Goal: Information Seeking & Learning: Learn about a topic

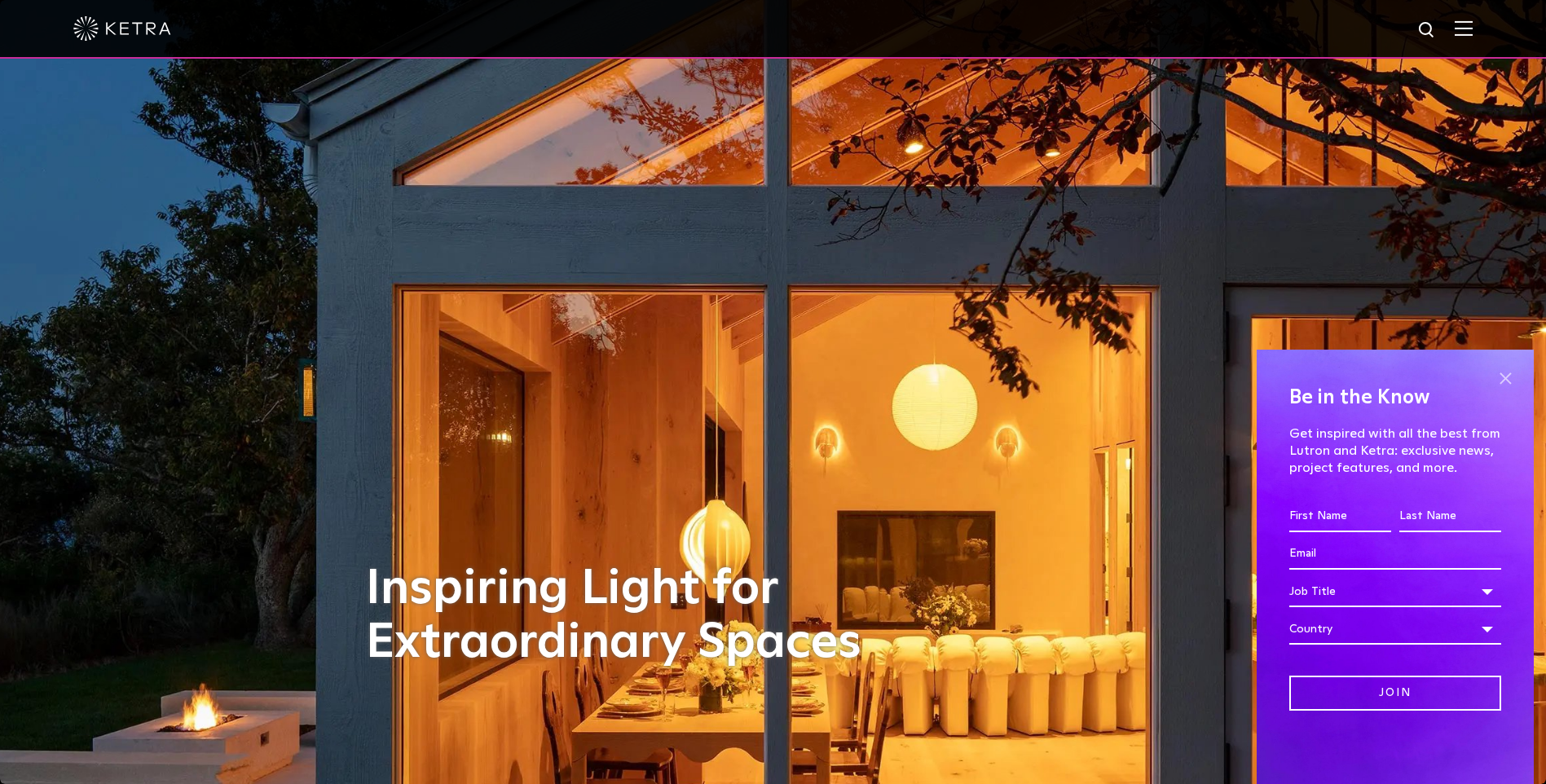
click at [1508, 377] on span at bounding box center [1505, 379] width 25 height 25
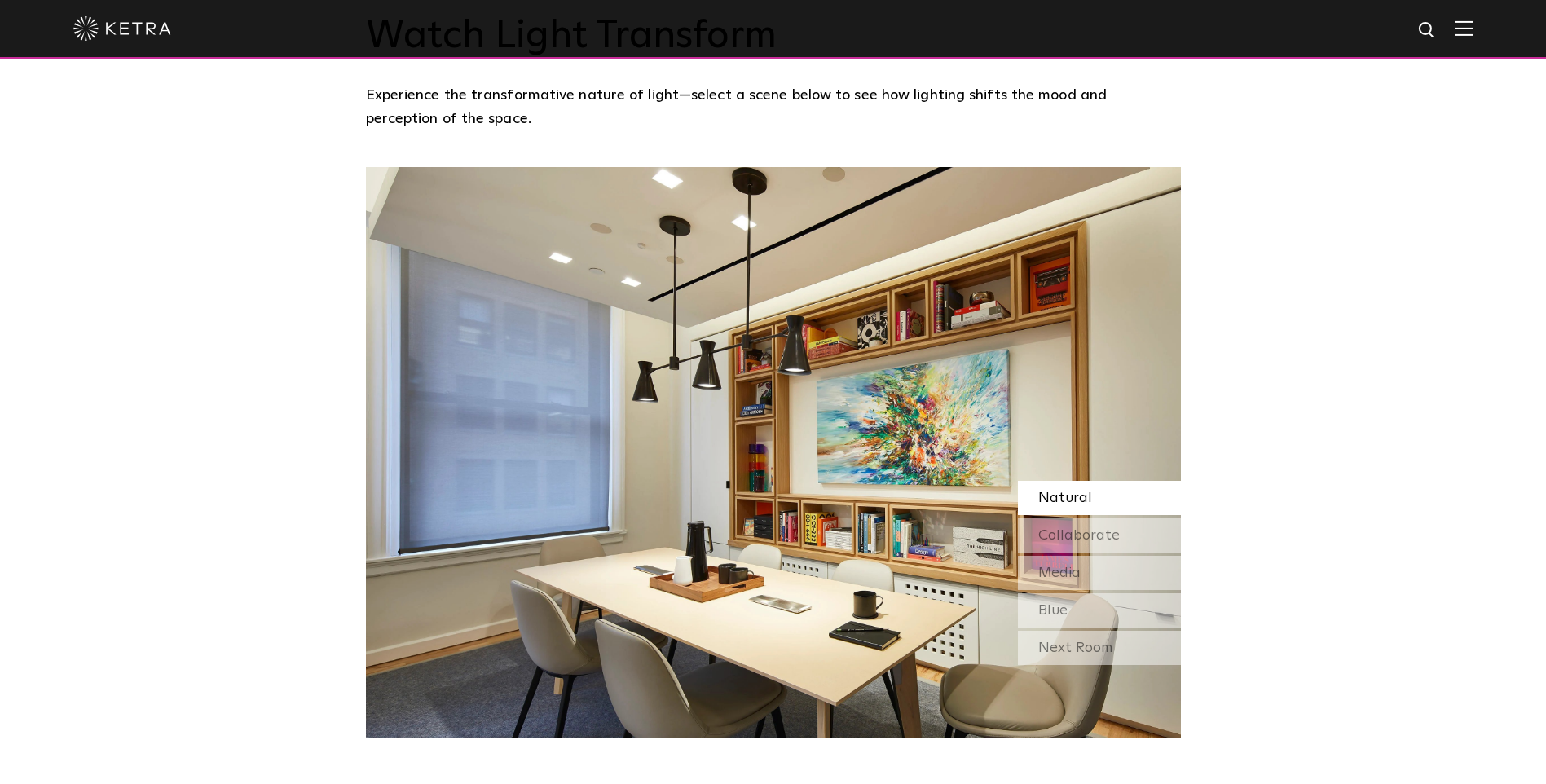
scroll to position [1467, 0]
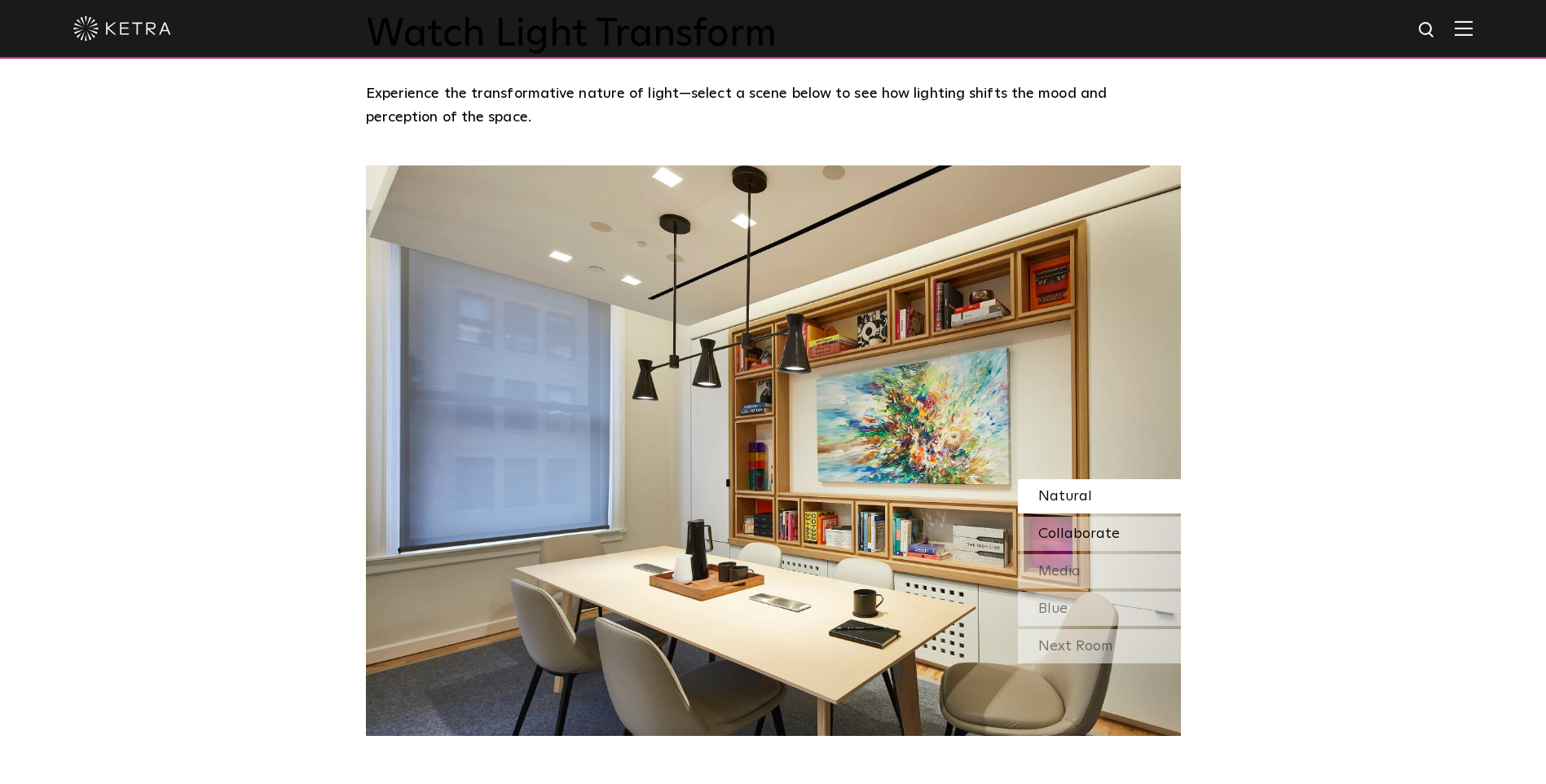
click at [1068, 526] on span "Collaborate" at bounding box center [1079, 534] width 82 height 15
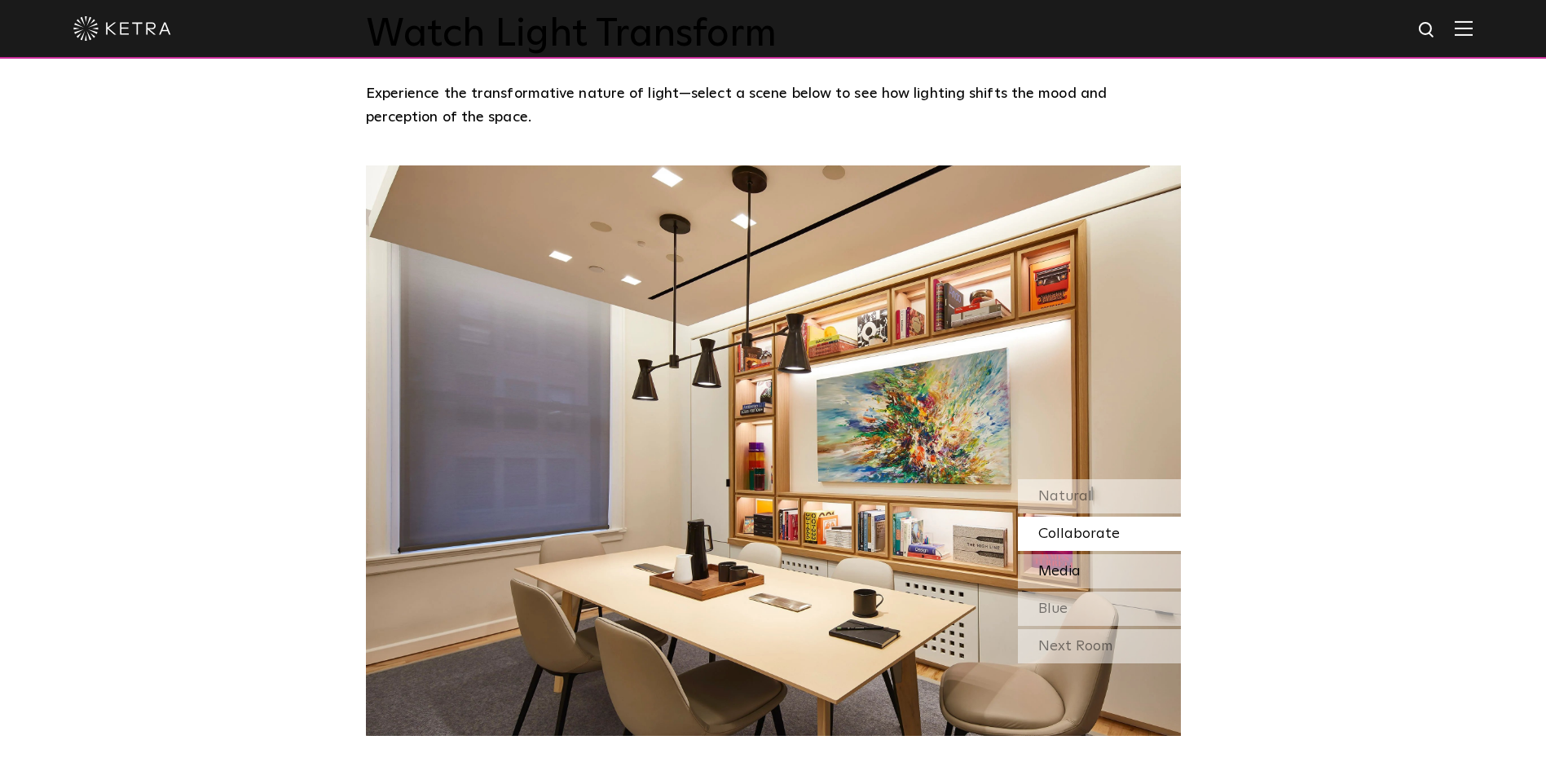
click at [1065, 564] on span "Media" at bounding box center [1060, 571] width 43 height 15
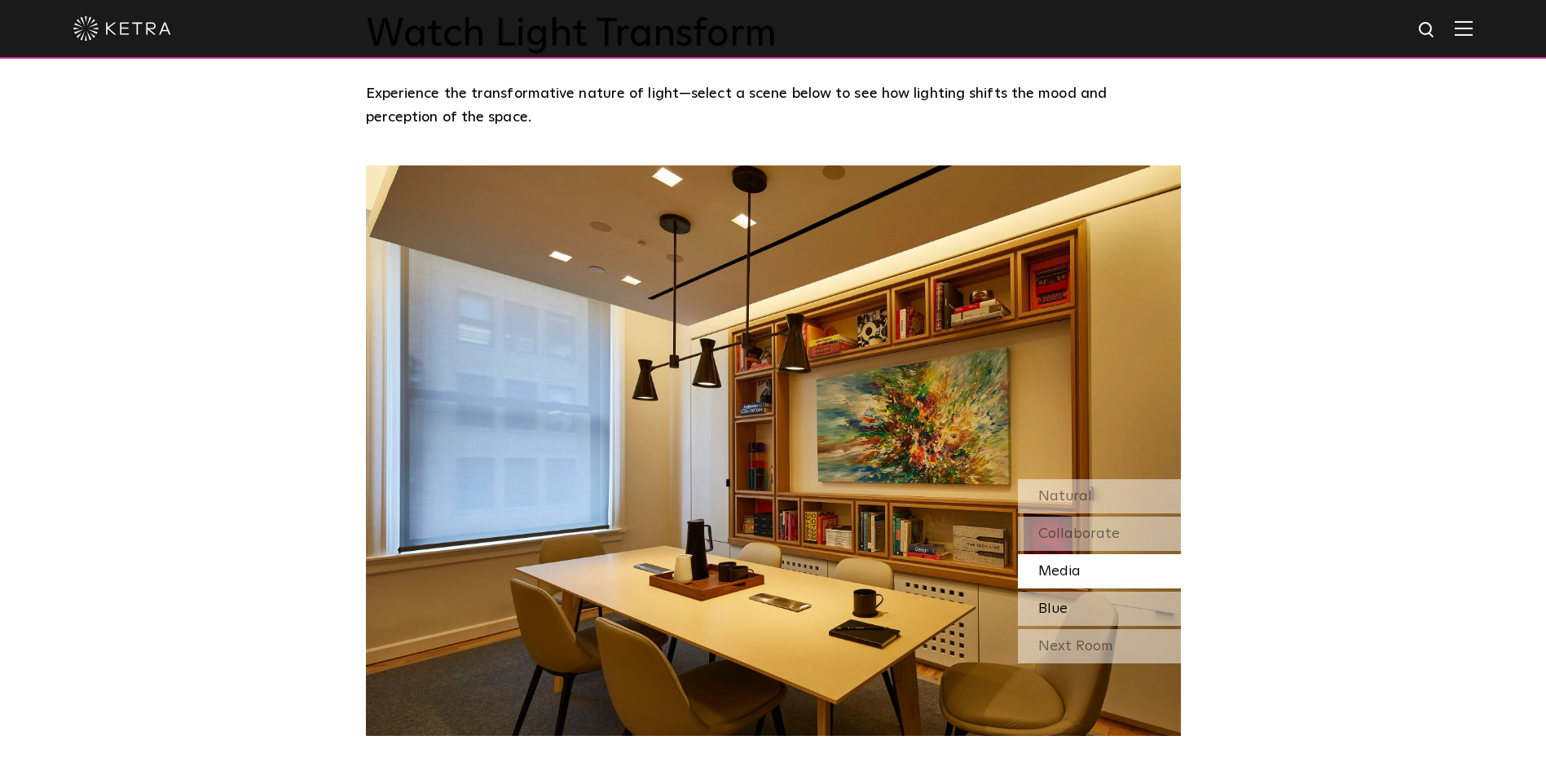
click at [1061, 602] on span "Blue" at bounding box center [1053, 609] width 29 height 15
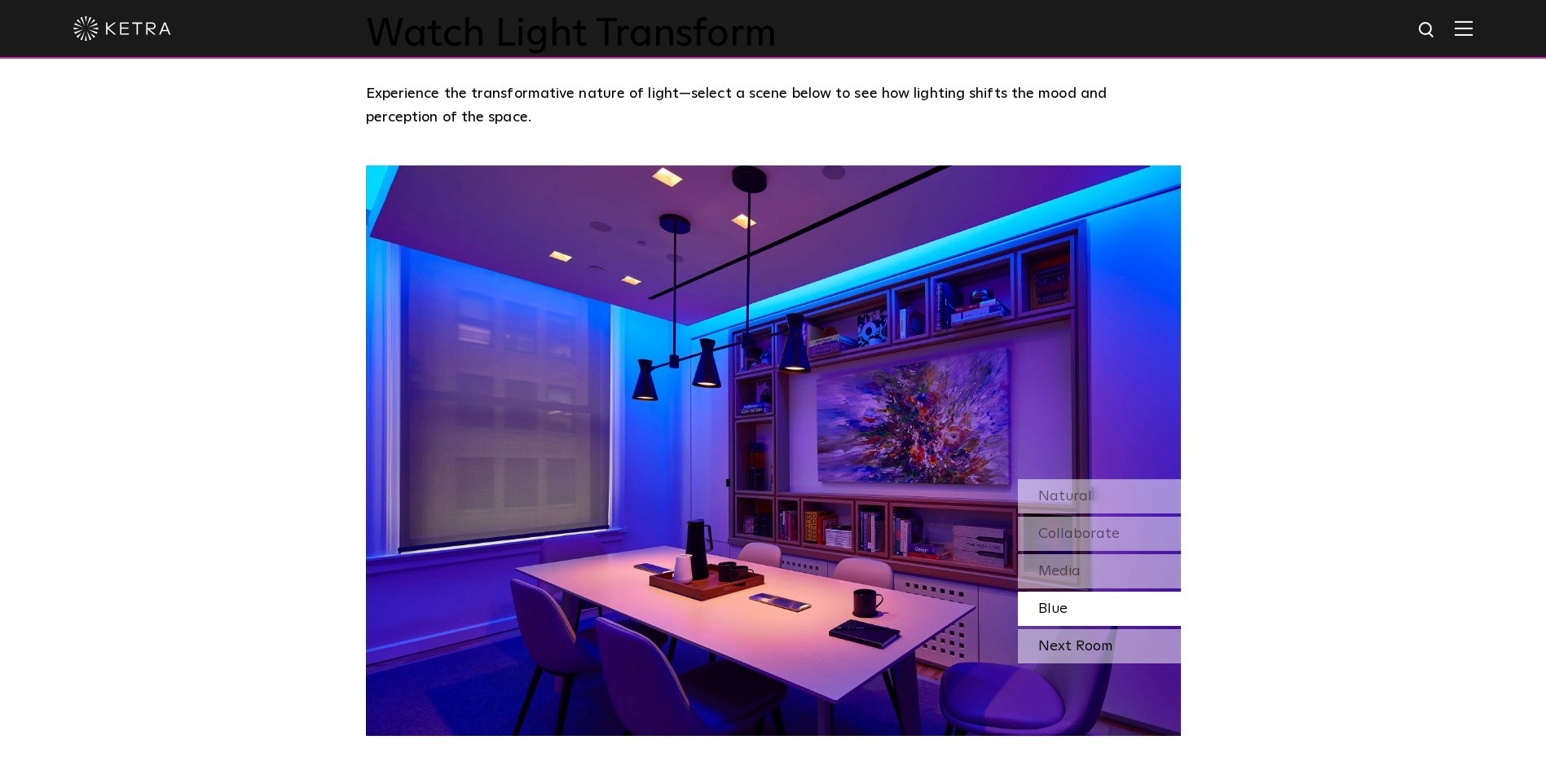
click at [1073, 629] on div "Next Room" at bounding box center [1099, 647] width 163 height 34
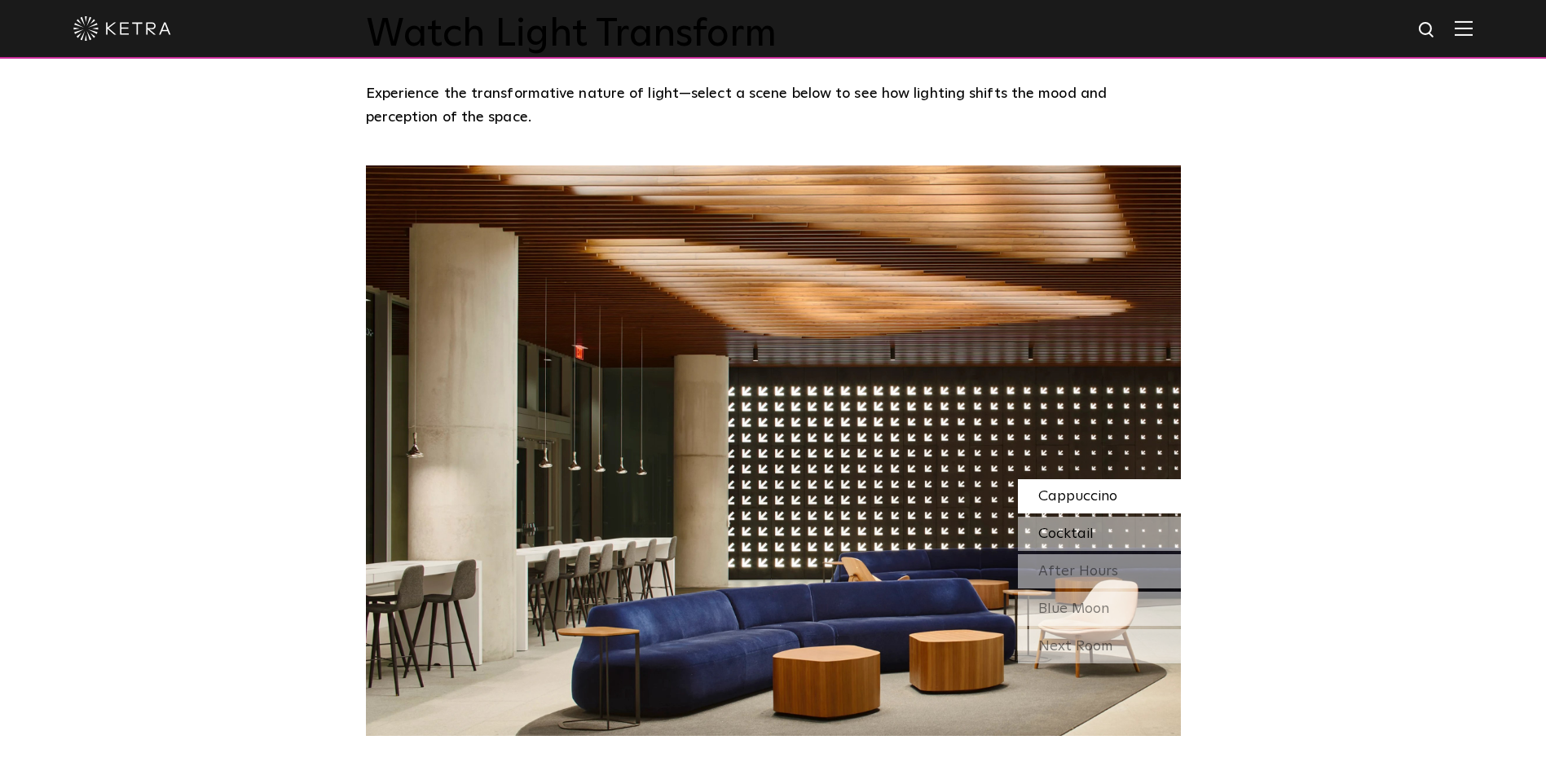
click at [1051, 526] on span "Cocktail" at bounding box center [1066, 534] width 56 height 15
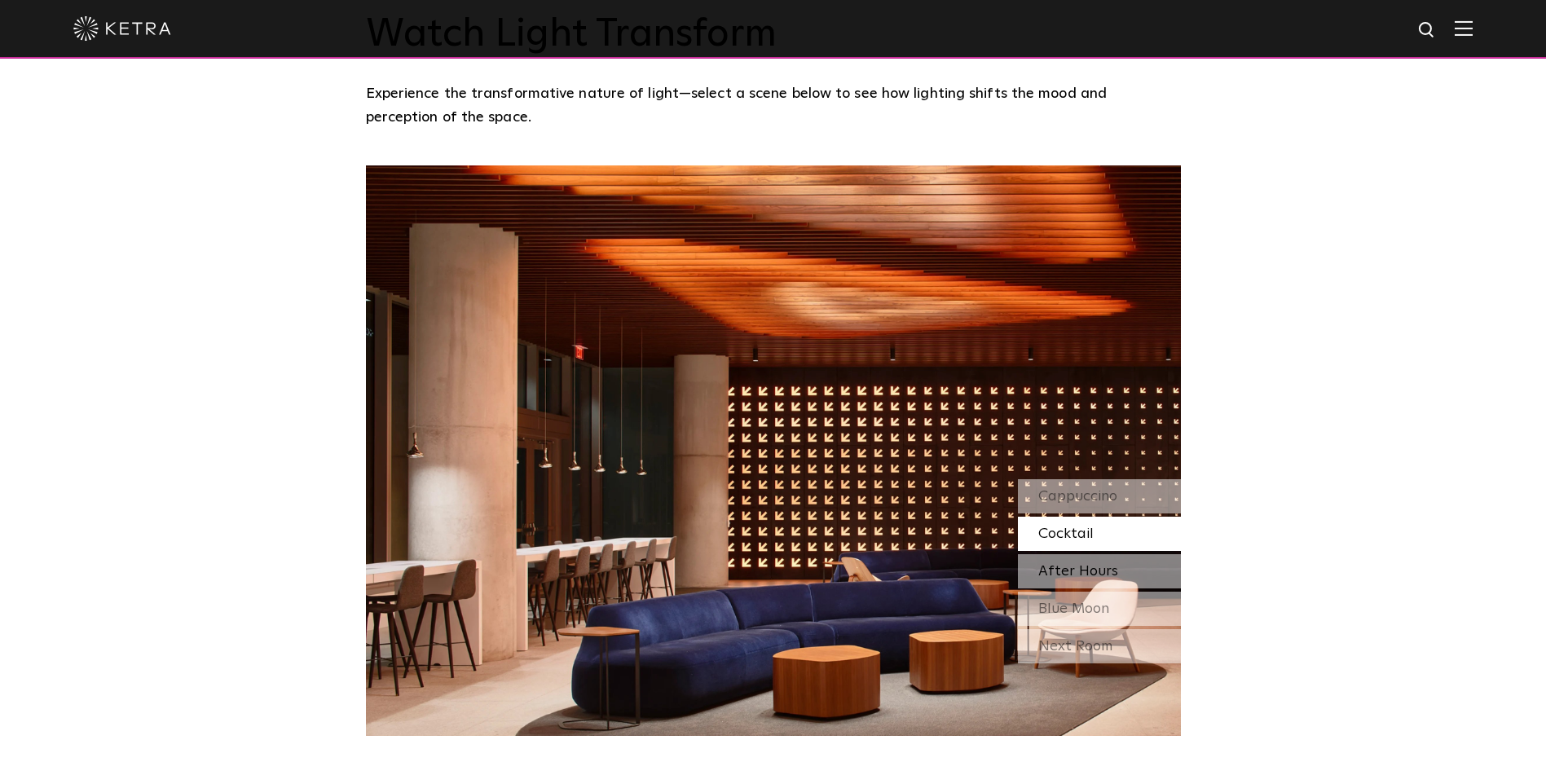
click at [1060, 564] on span "After Hours" at bounding box center [1078, 571] width 80 height 15
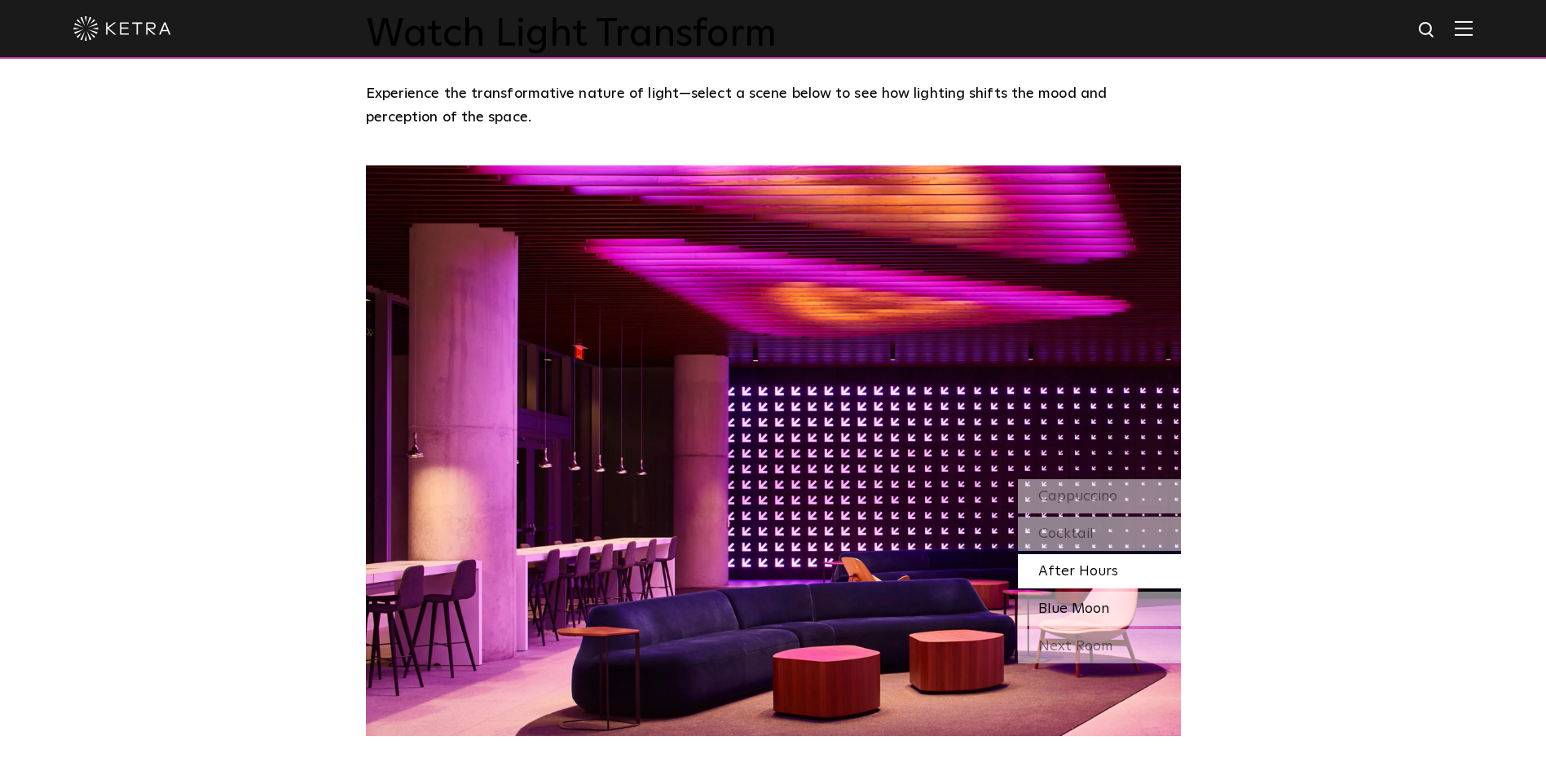
click at [1067, 602] on span "Blue Moon" at bounding box center [1073, 609] width 71 height 15
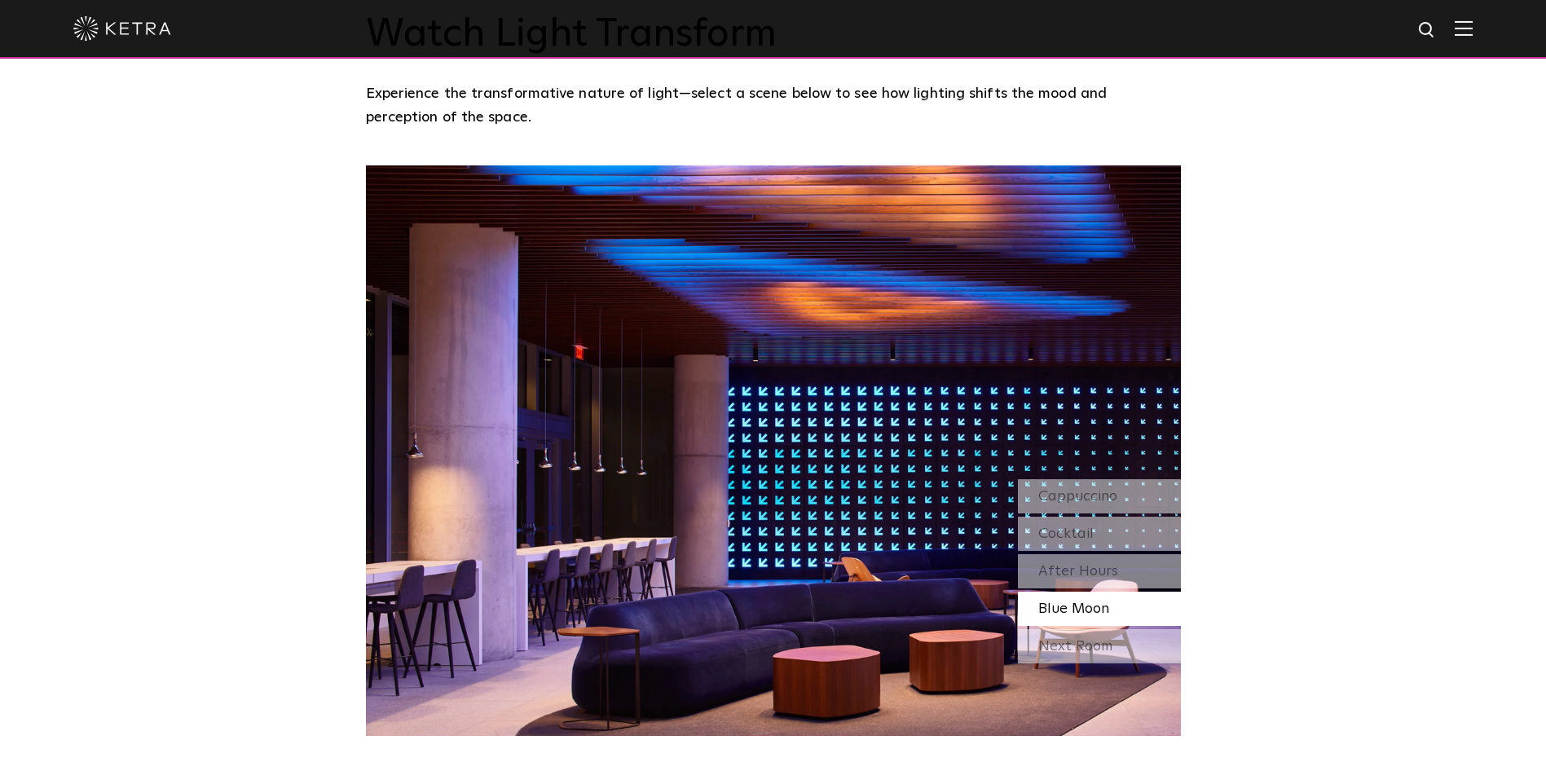
click at [235, 311] on div "Watch Light Transform Experience the transformative nature of light—select a sc…" at bounding box center [773, 337] width 1546 height 798
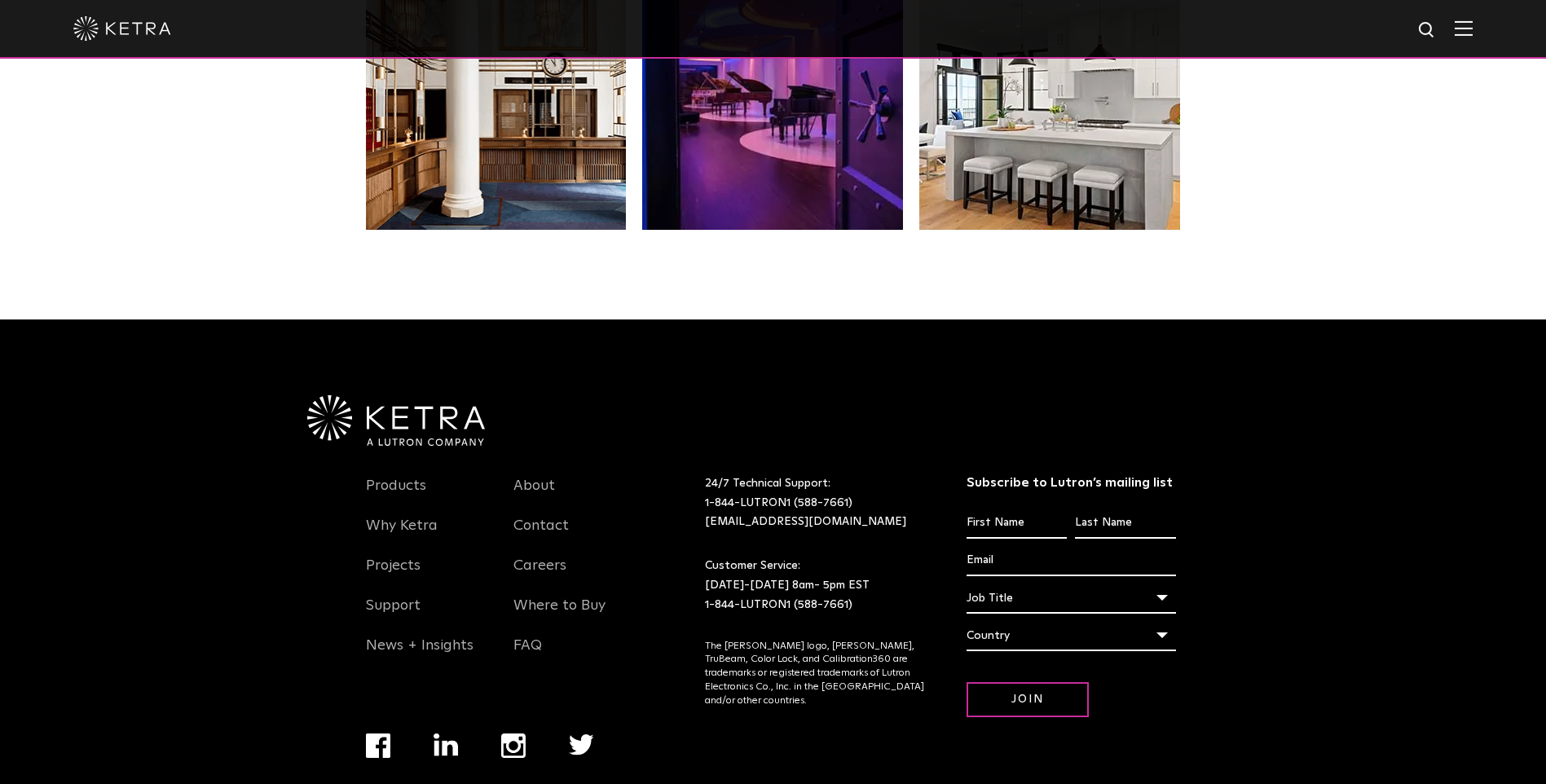
scroll to position [3423, 0]
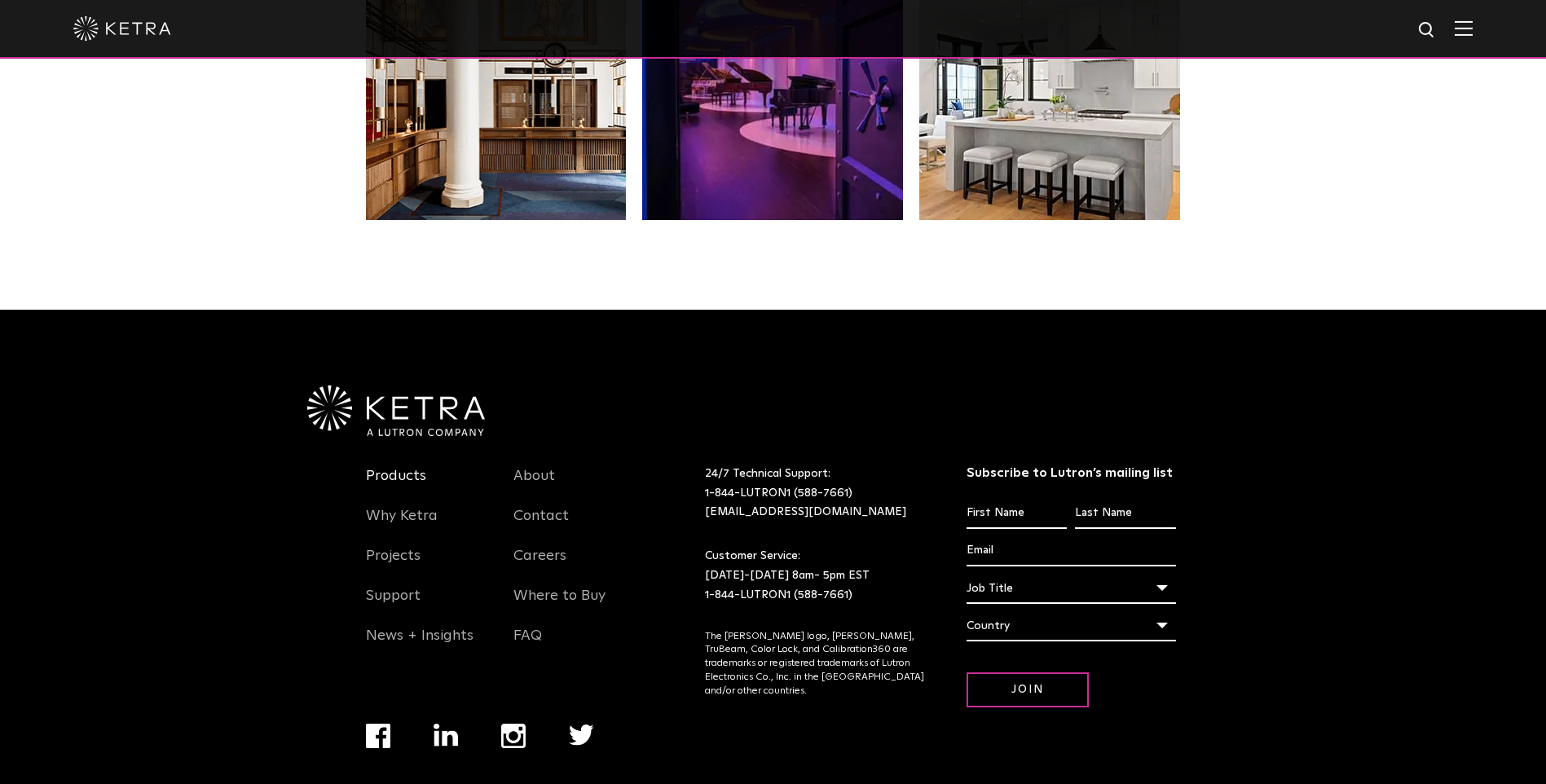
click at [412, 467] on link "Products" at bounding box center [397, 486] width 60 height 38
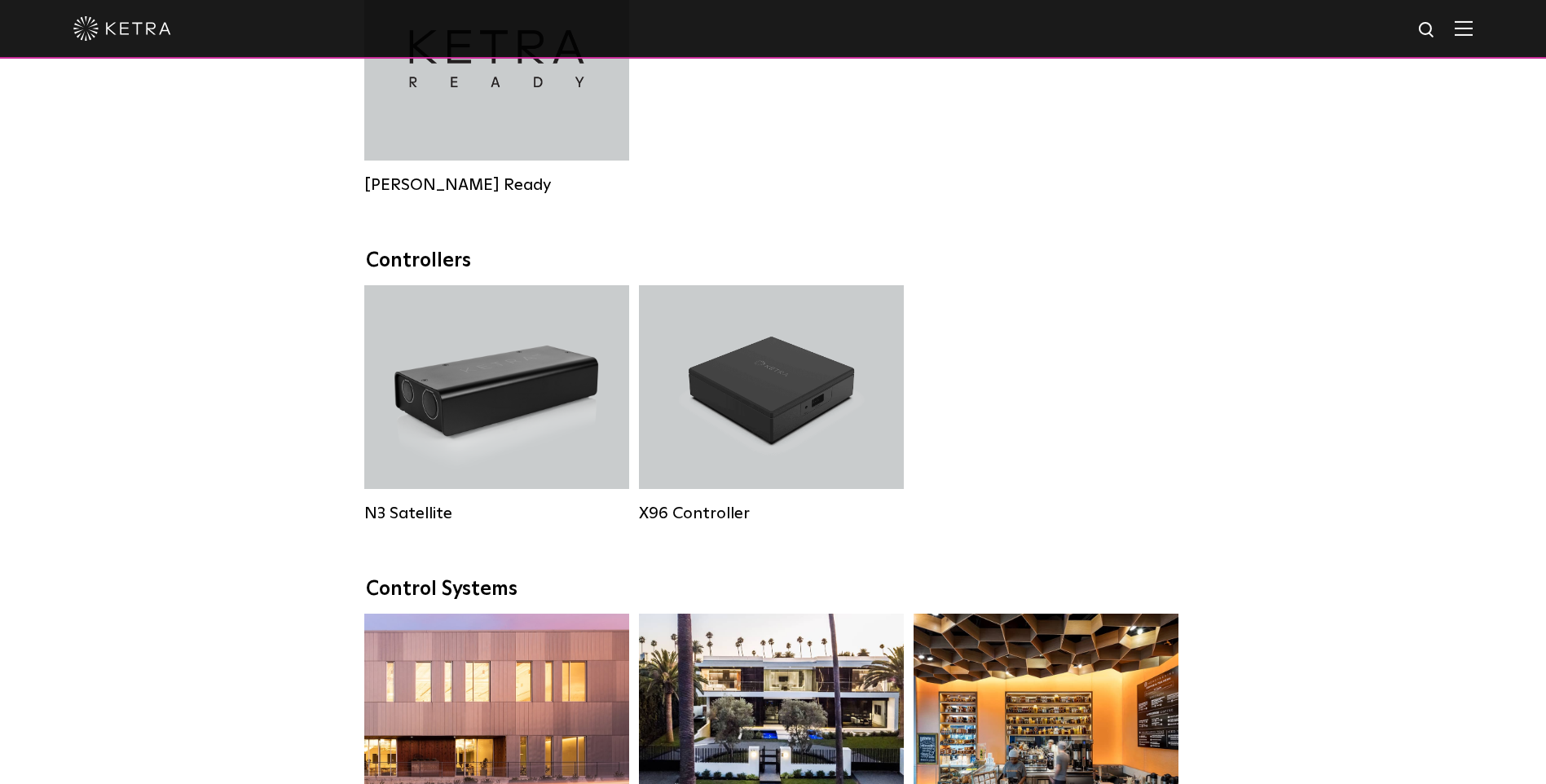
scroll to position [1875, 0]
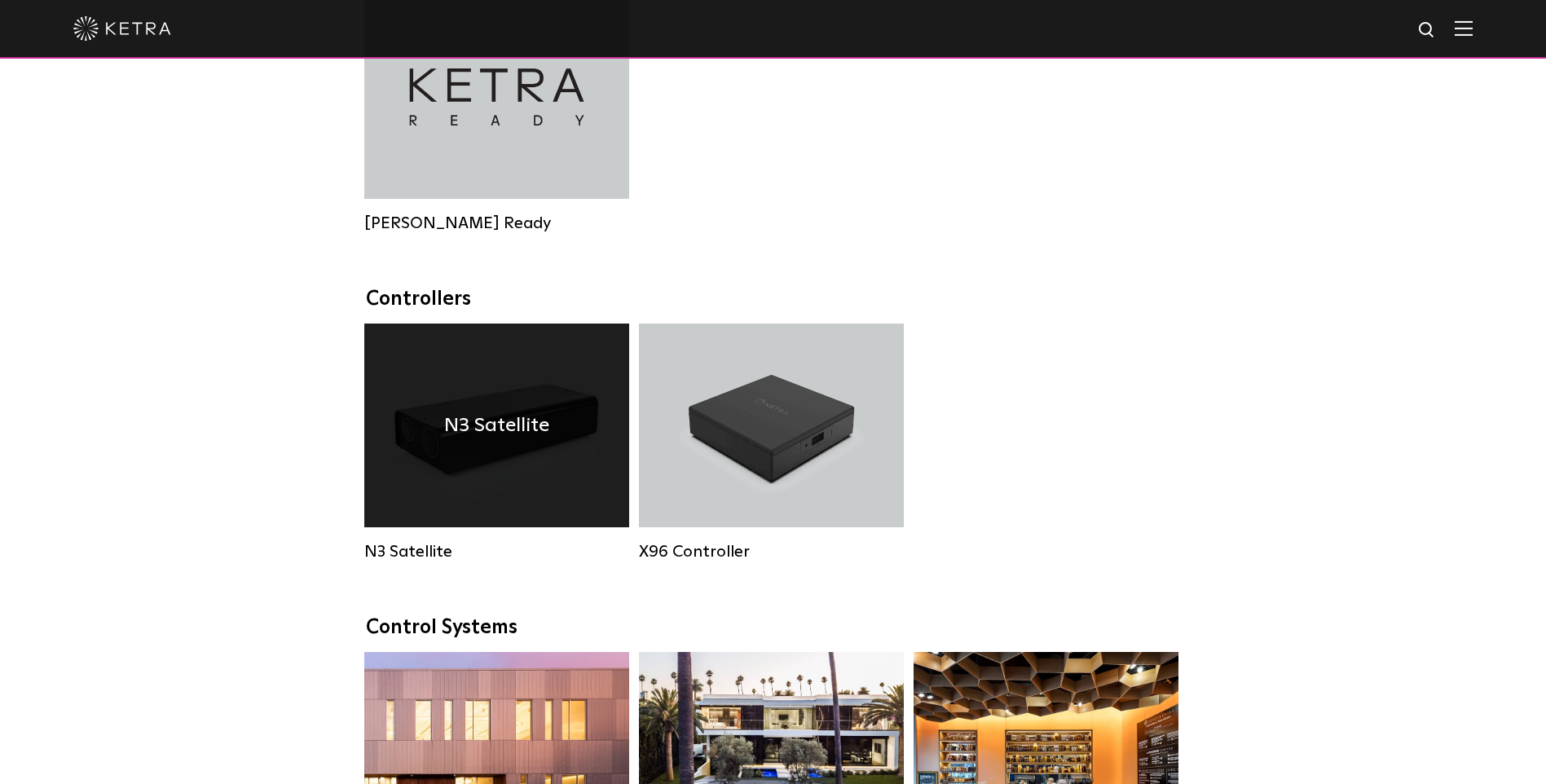
click at [509, 441] on h4 "N3 Satellite" at bounding box center [496, 425] width 105 height 31
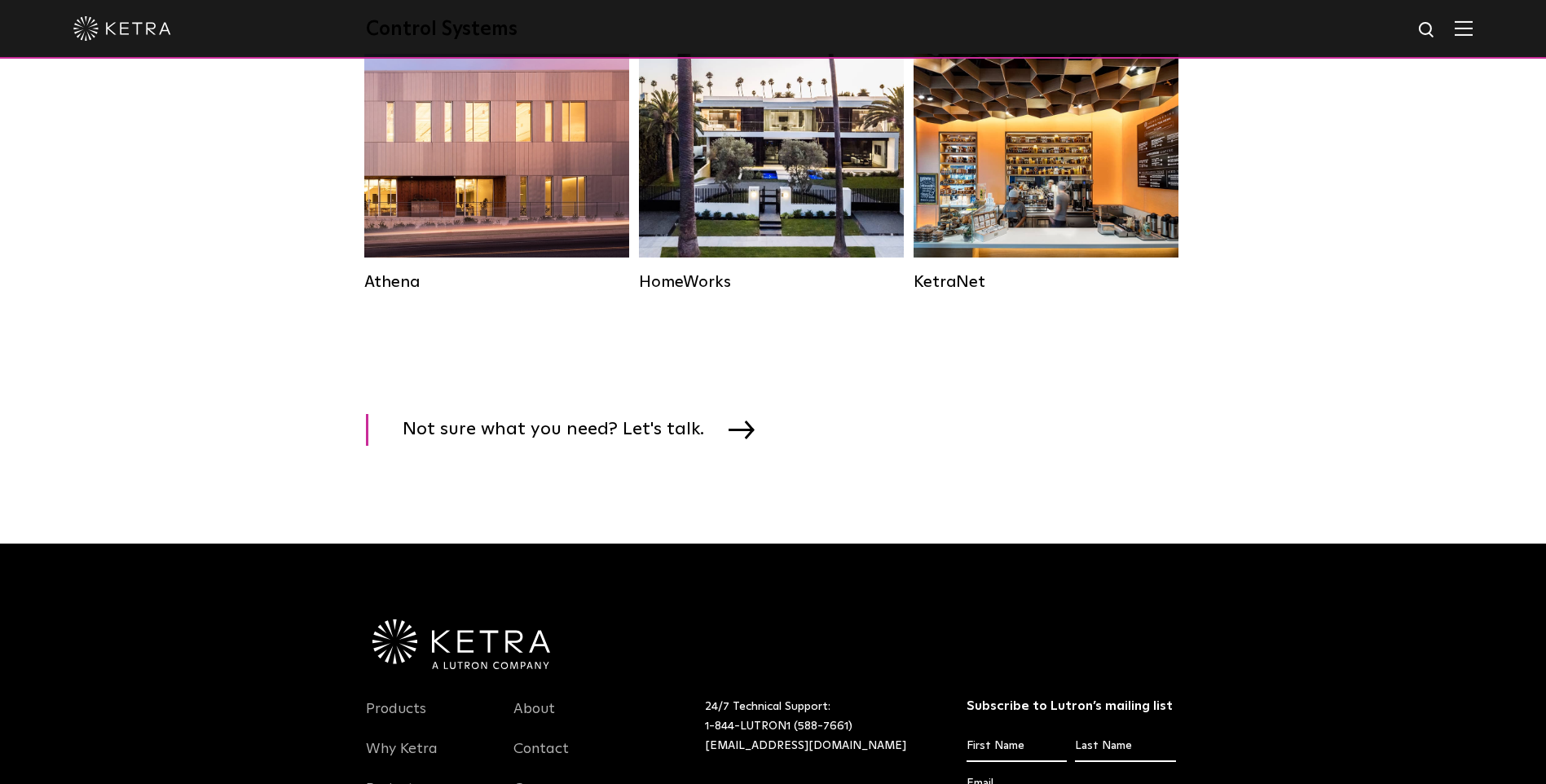
scroll to position [1875, 0]
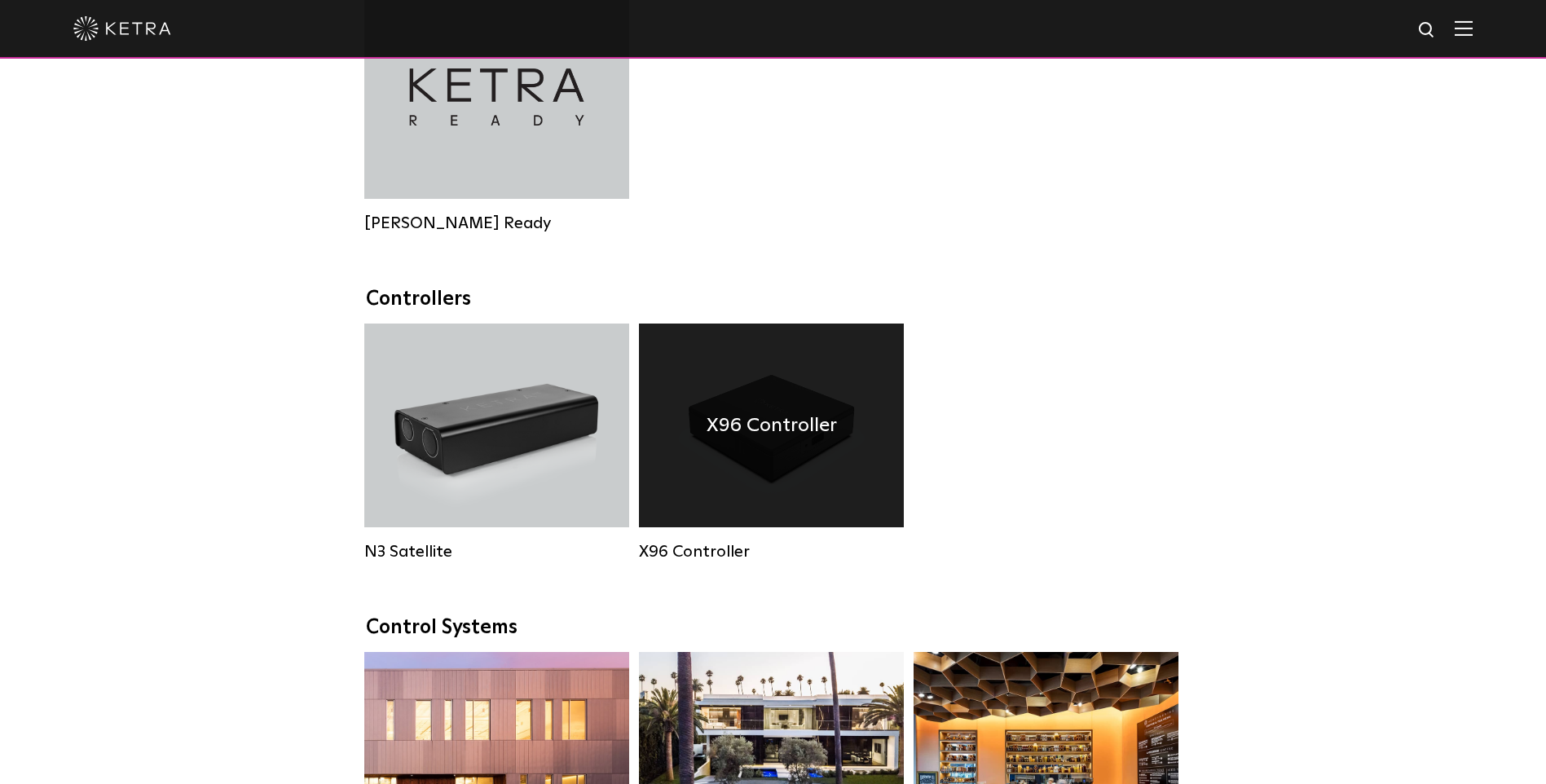
click at [798, 491] on div "X96 Controller" at bounding box center [772, 425] width 265 height 204
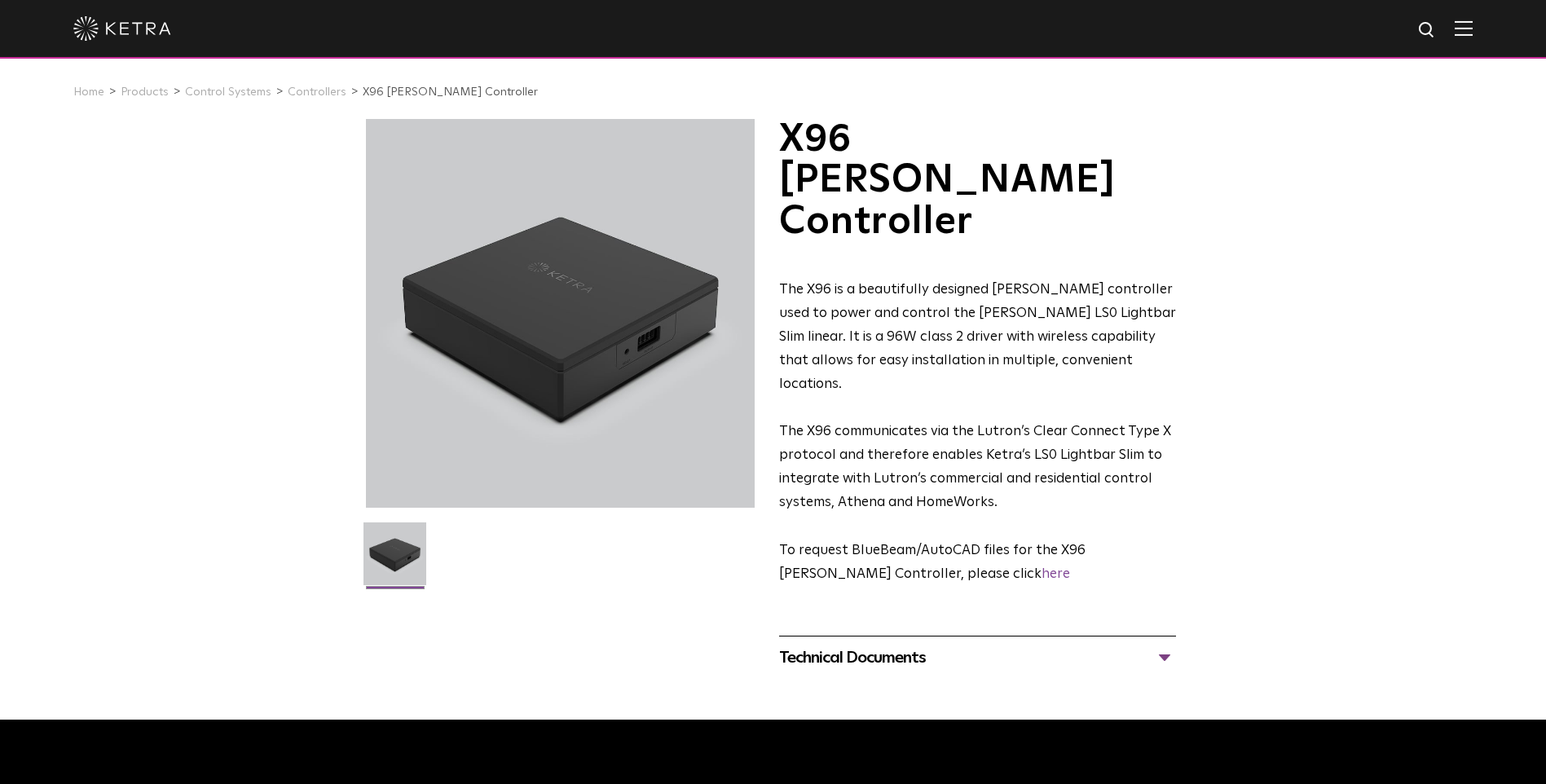
click at [1062, 645] on div "Technical Documents" at bounding box center [977, 658] width 397 height 26
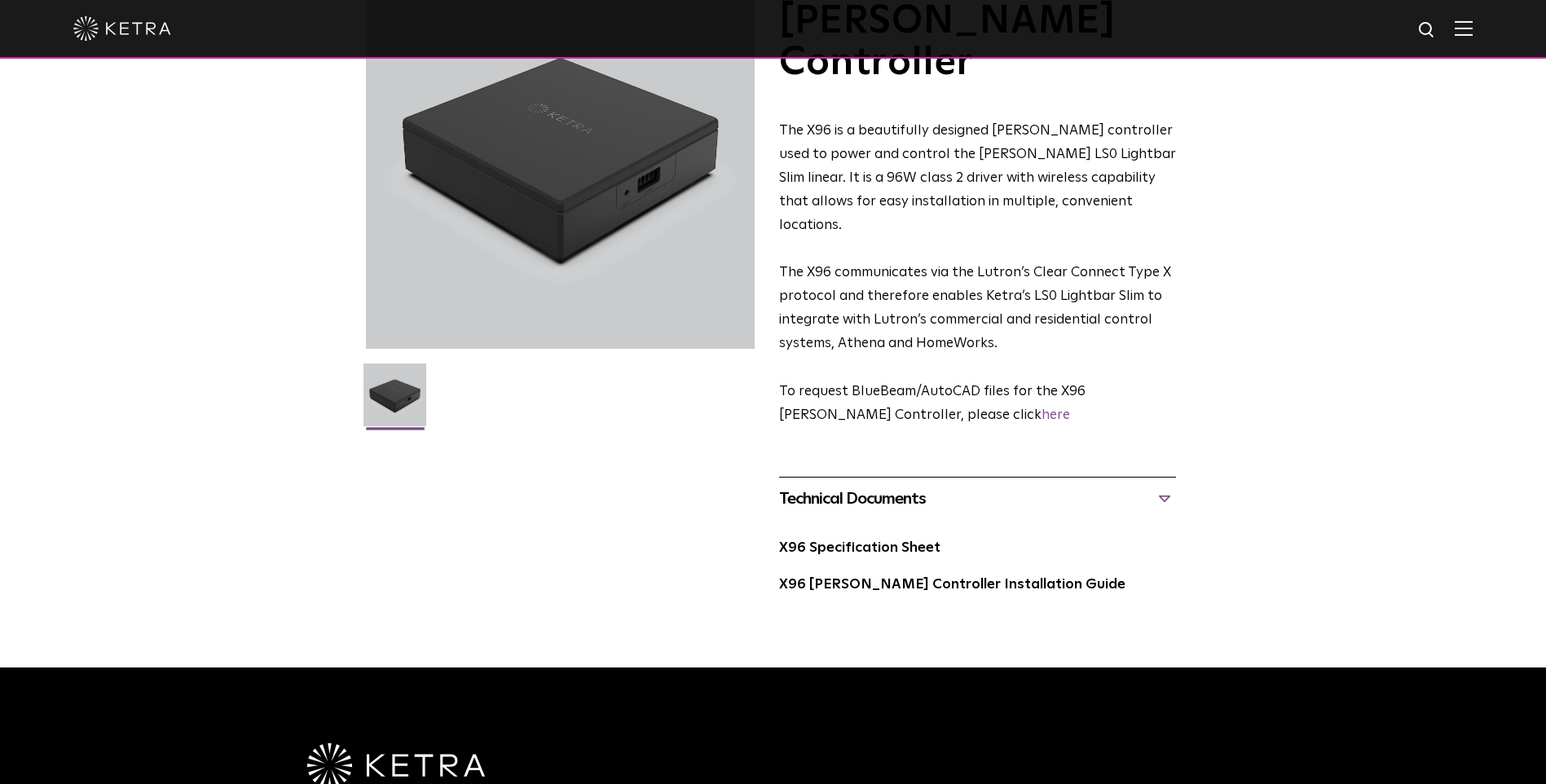
scroll to position [163, 0]
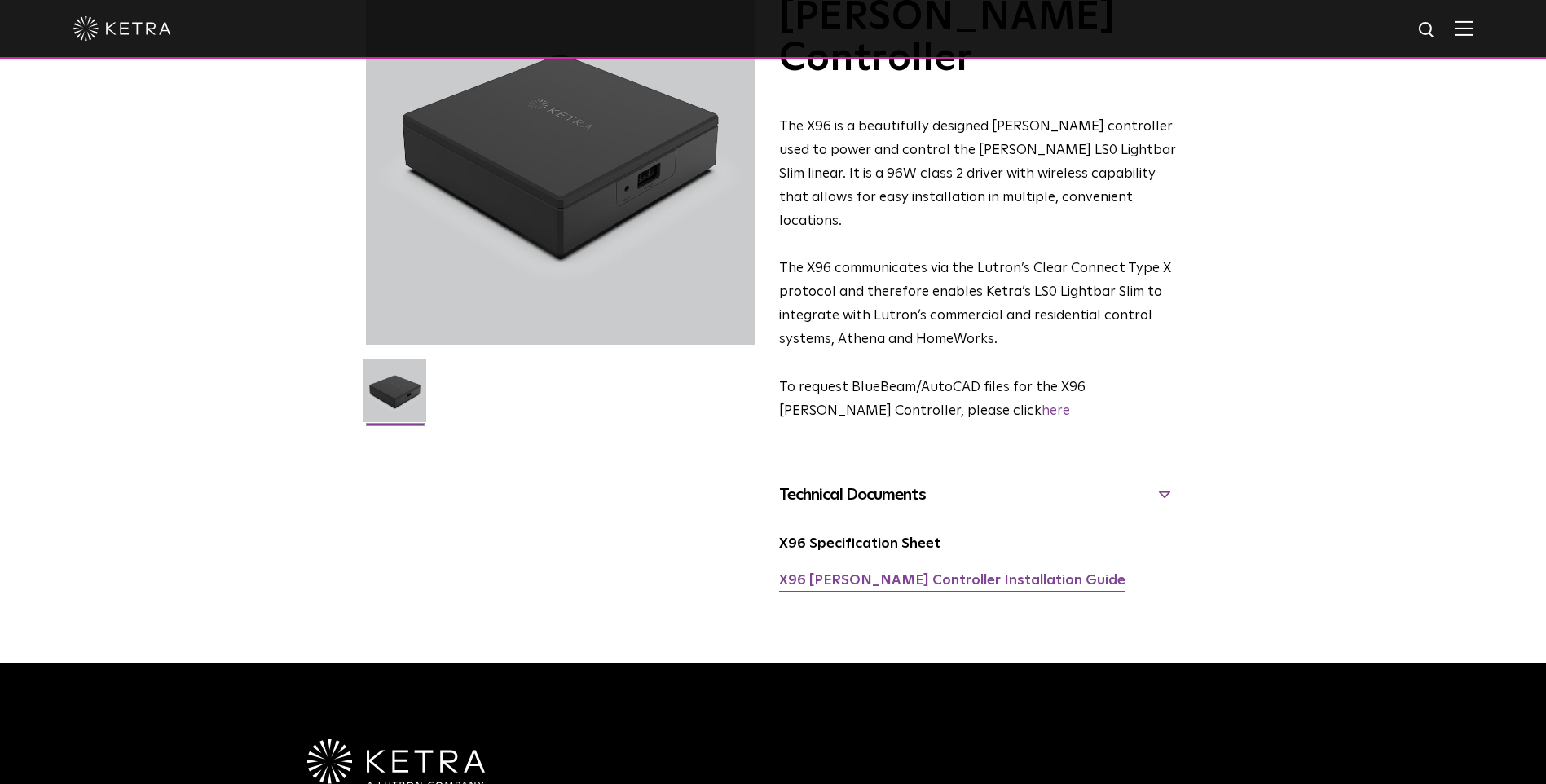
click at [808, 574] on link "X96 Ketra Controller Installation Guide" at bounding box center [952, 580] width 347 height 14
click at [852, 532] on div "X96 Specification Sheet" at bounding box center [977, 551] width 397 height 38
click at [853, 537] on link "X96 Specification Sheet" at bounding box center [859, 544] width 161 height 14
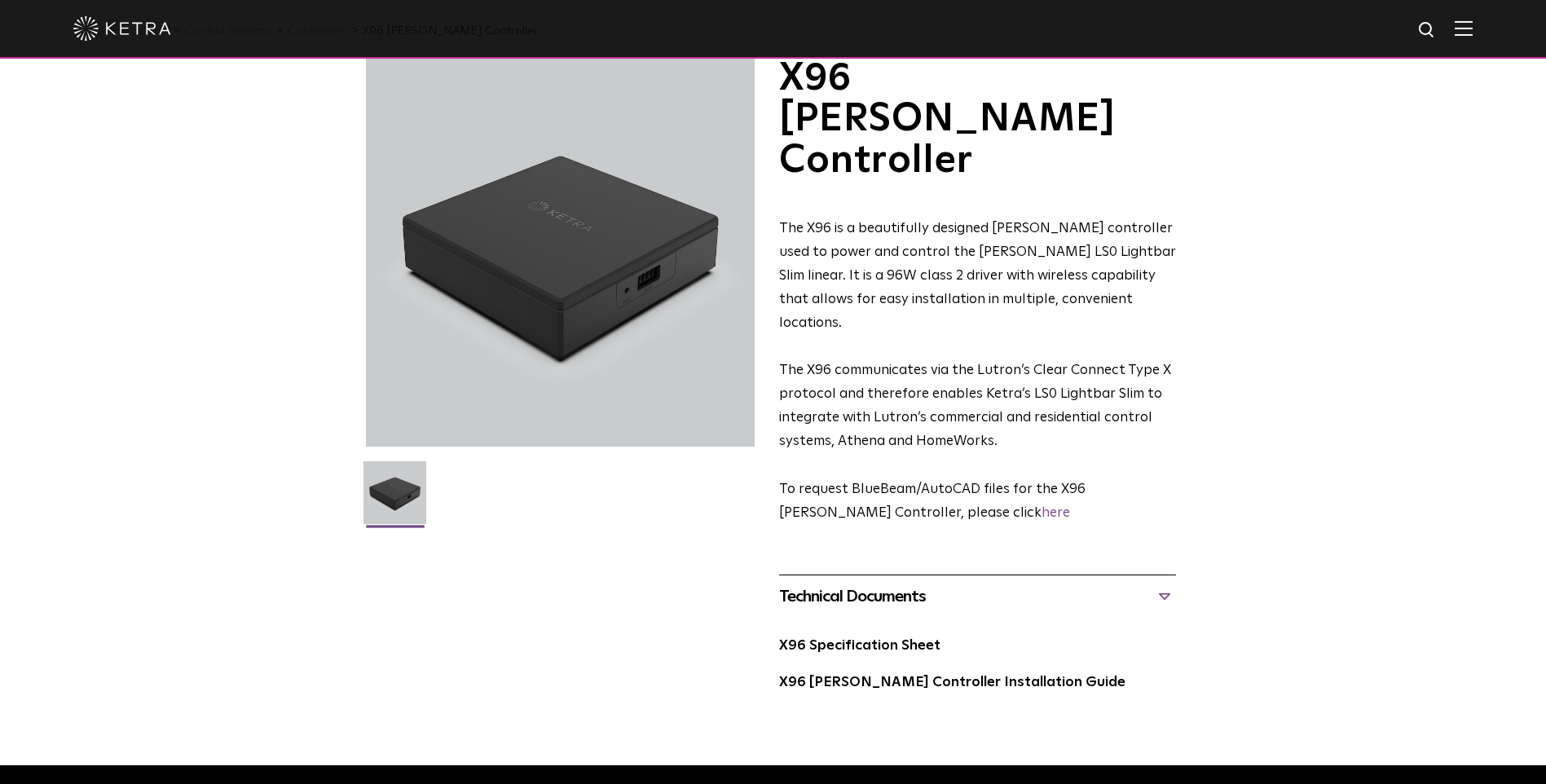
scroll to position [0, 0]
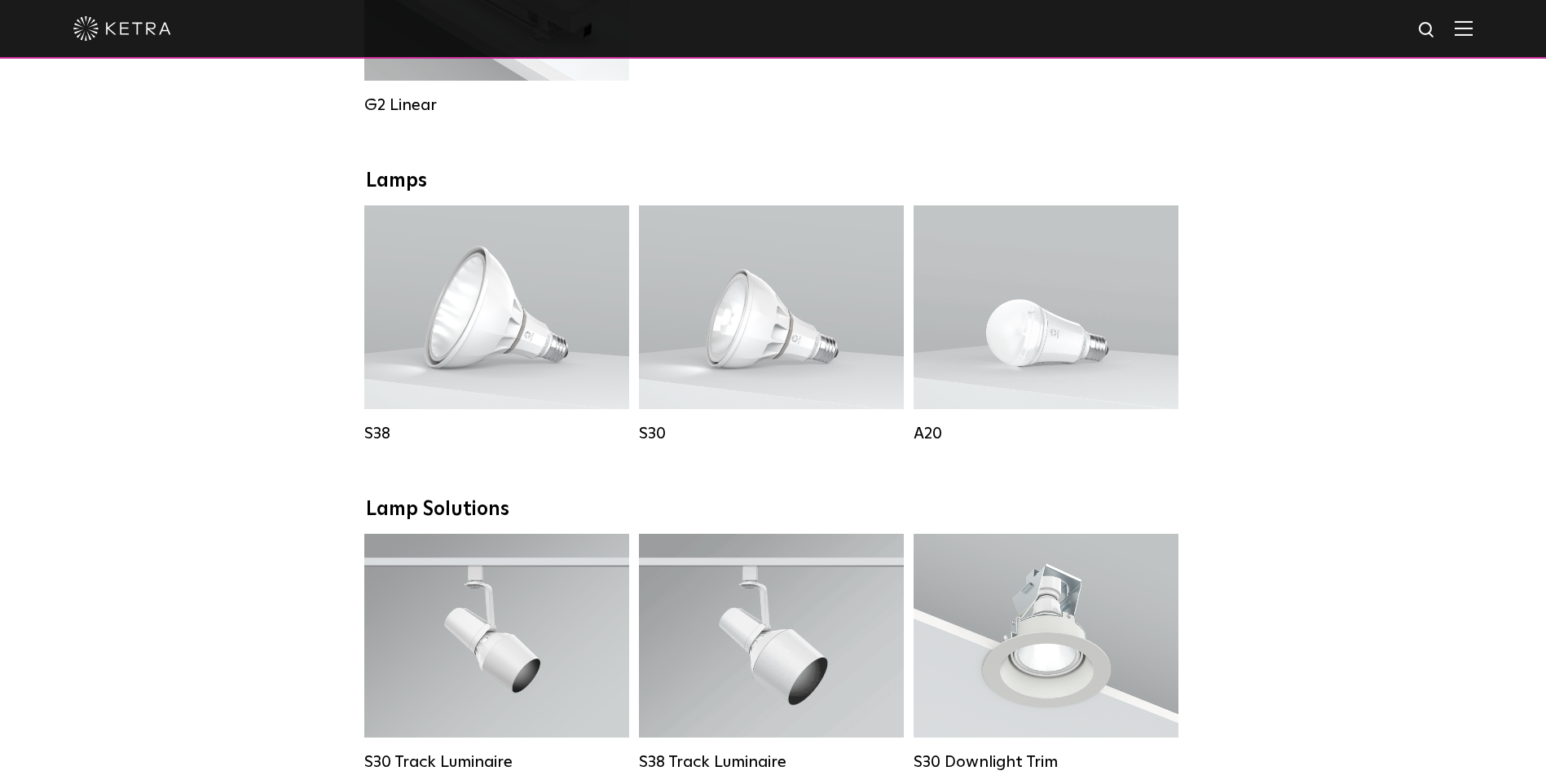
scroll to position [1060, 0]
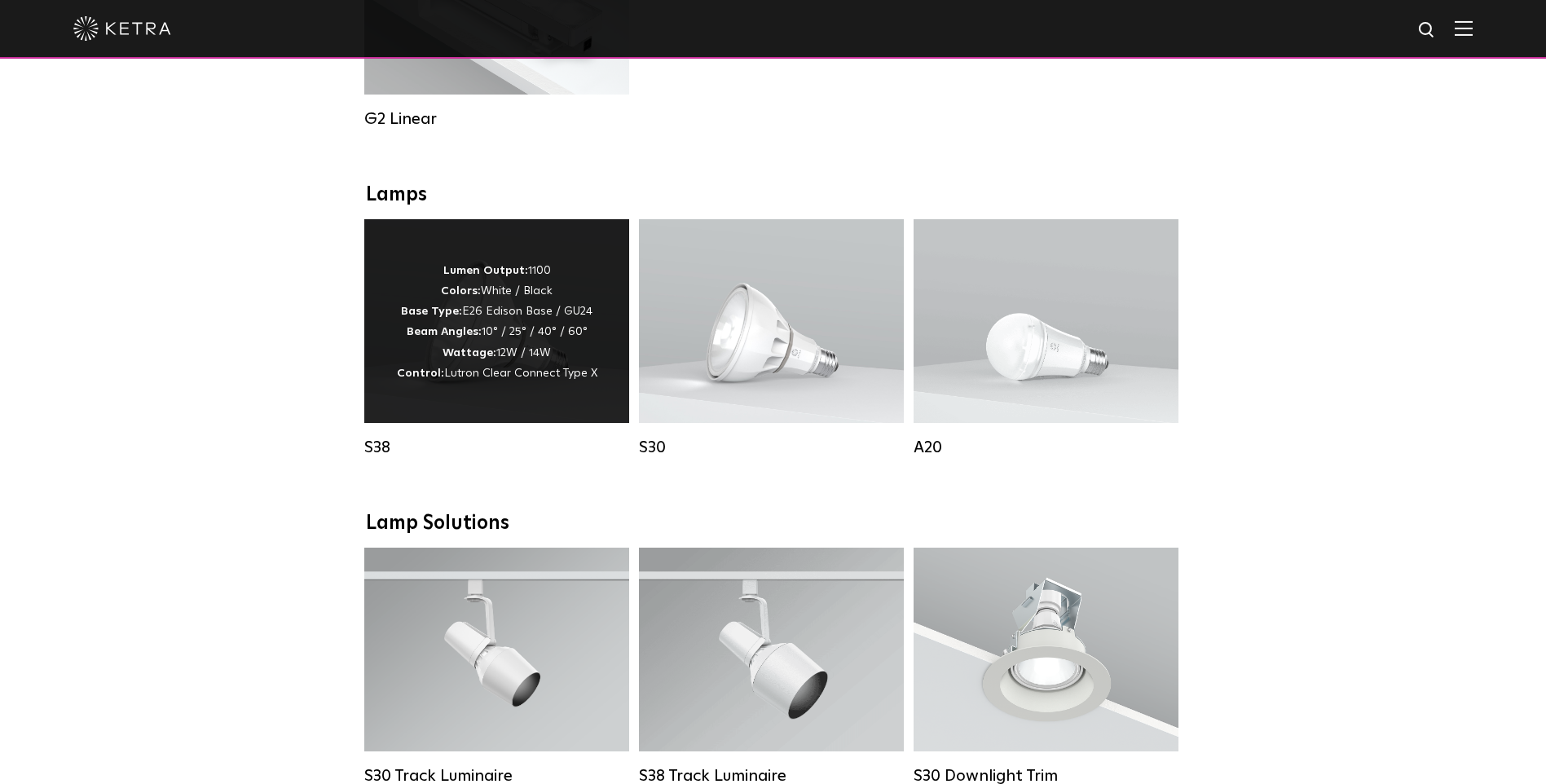
click at [593, 298] on p "Lumen Output: 1100 Colors: White / Black Base Type: E26 Edison Base / GU24 Beam…" at bounding box center [496, 322] width 200 height 123
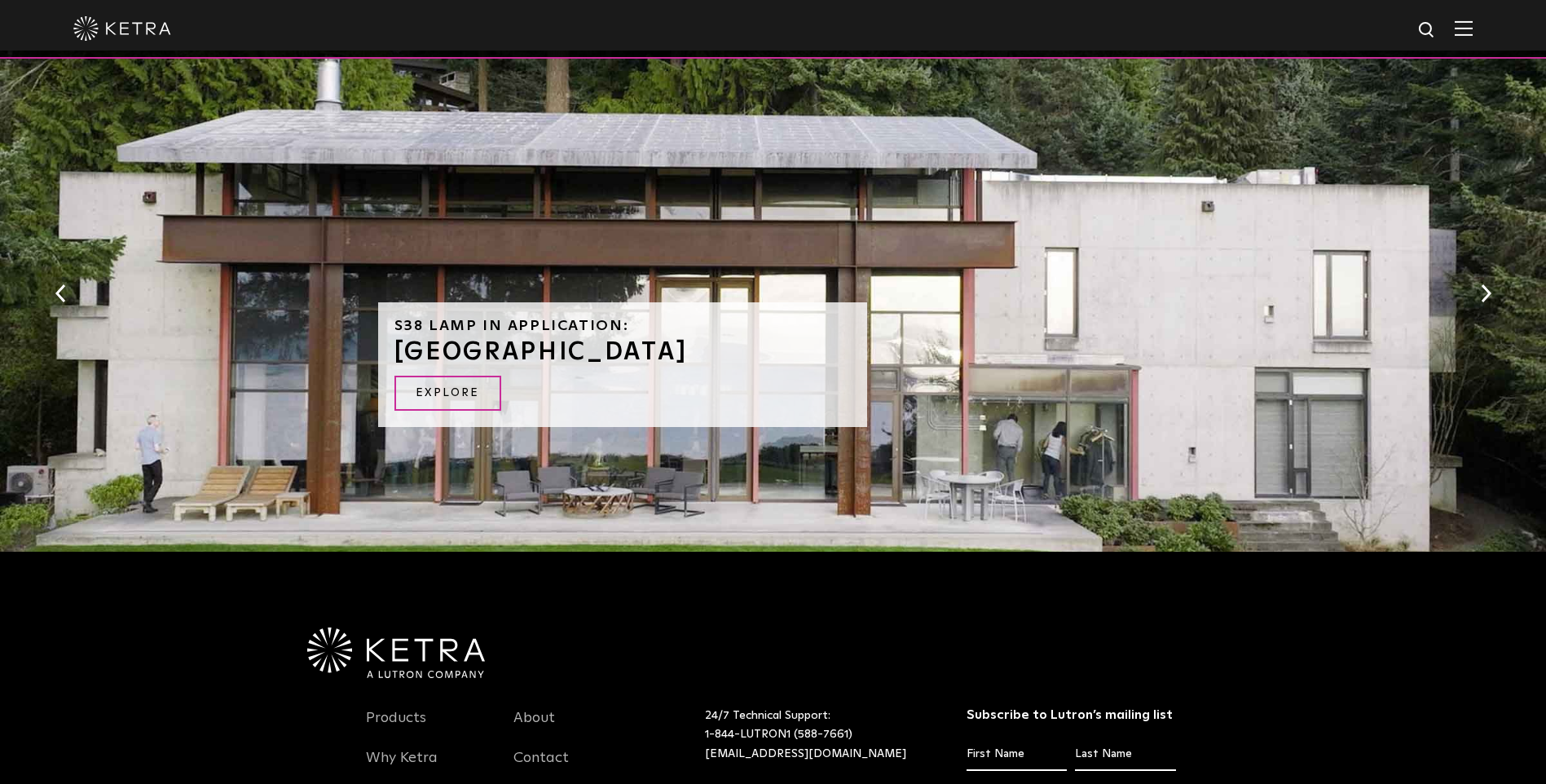
scroll to position [1548, 0]
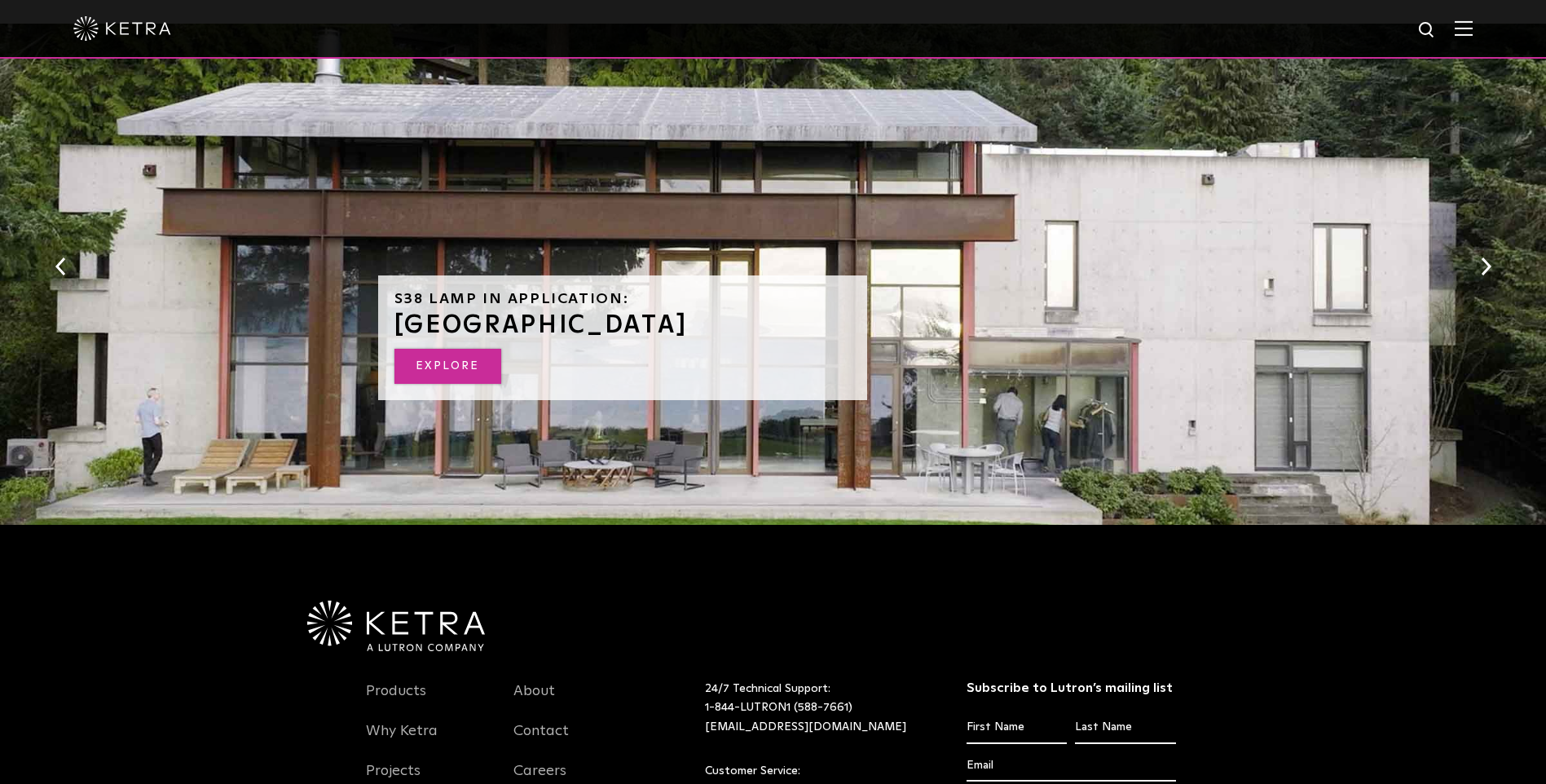
click at [453, 373] on link "EXPLORE" at bounding box center [447, 366] width 107 height 35
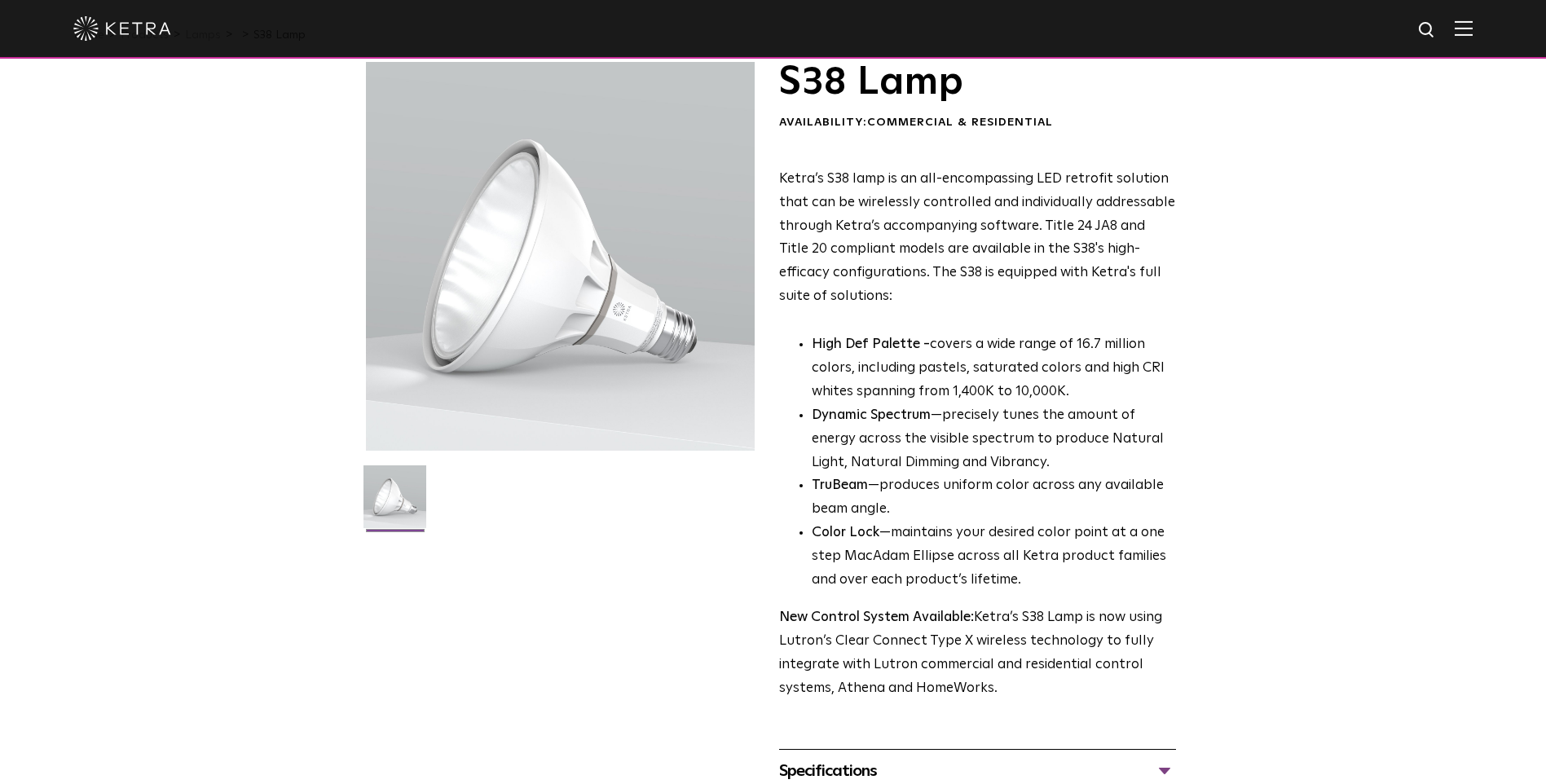
scroll to position [0, 0]
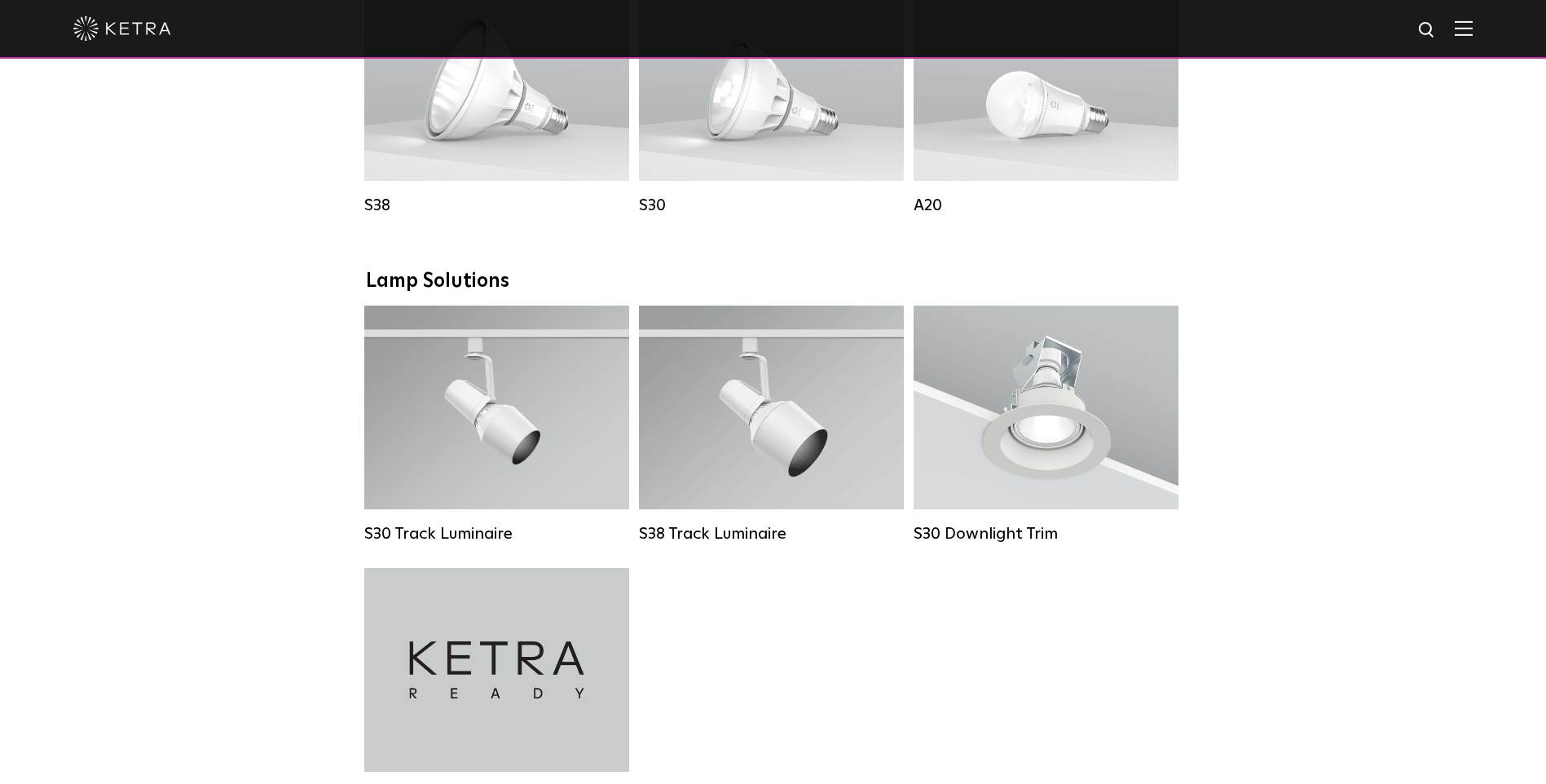
scroll to position [1304, 0]
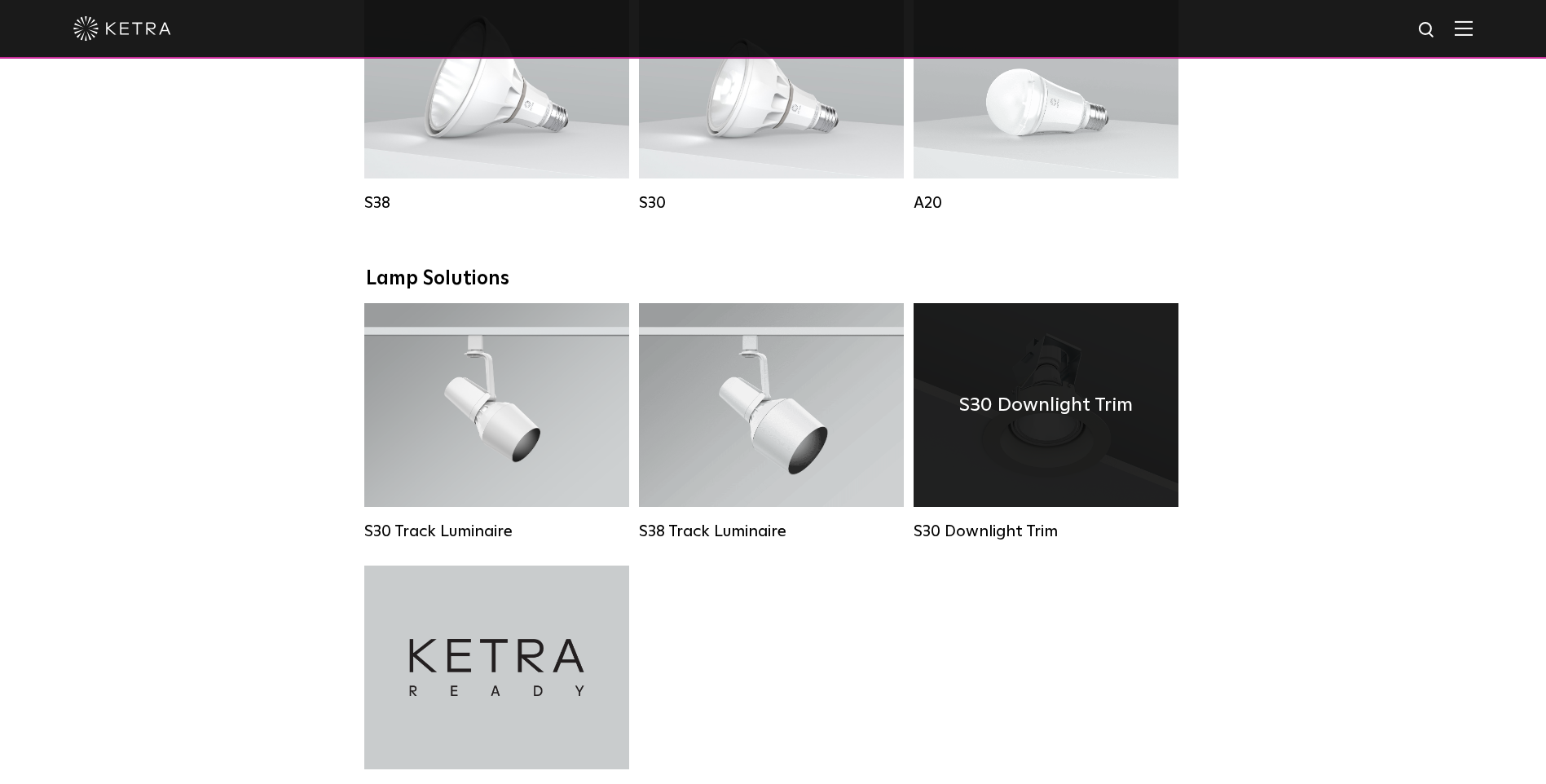
click at [1020, 420] on h4 "S30 Downlight Trim" at bounding box center [1046, 405] width 173 height 31
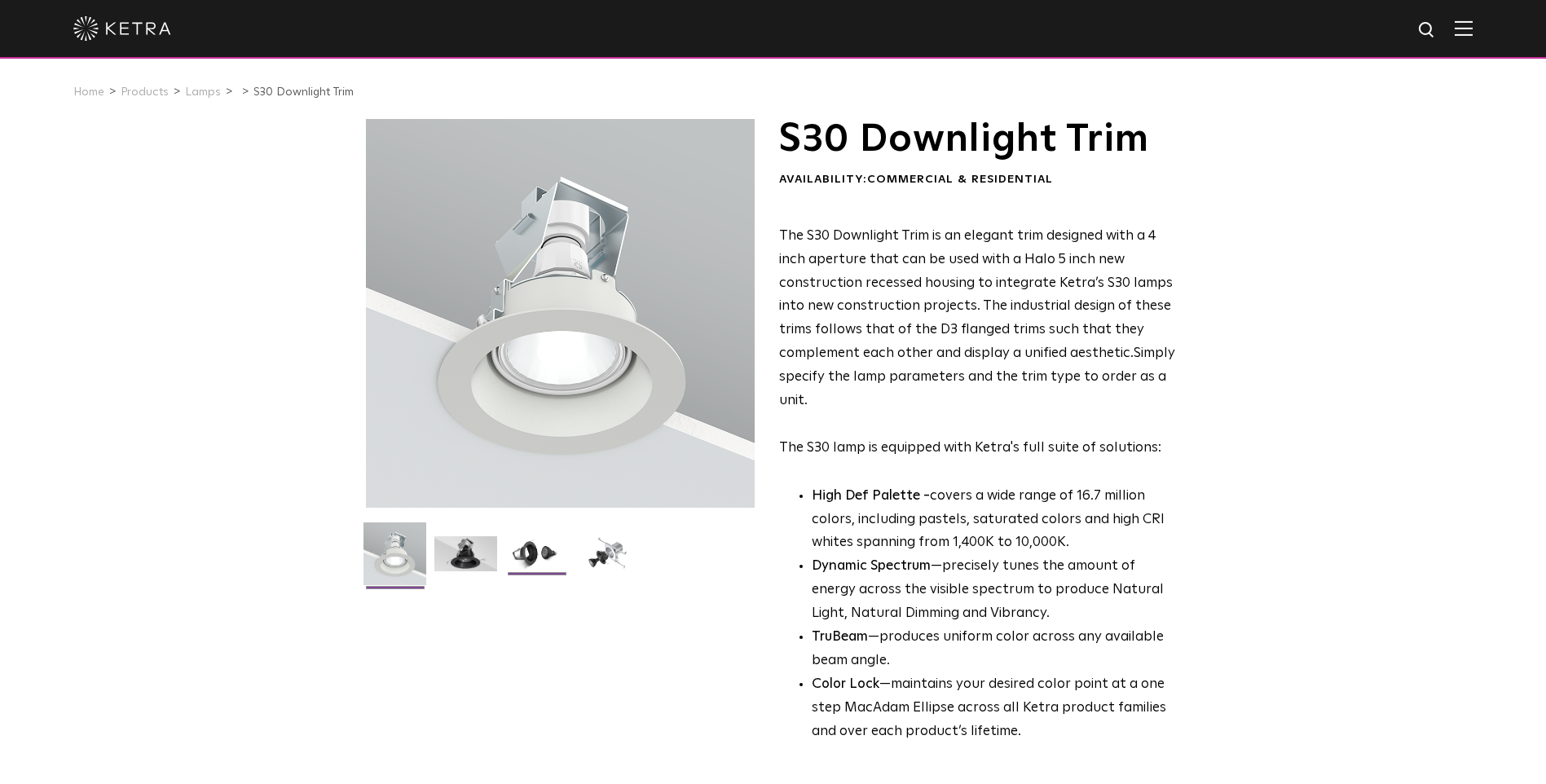
click at [536, 549] on img at bounding box center [536, 560] width 63 height 47
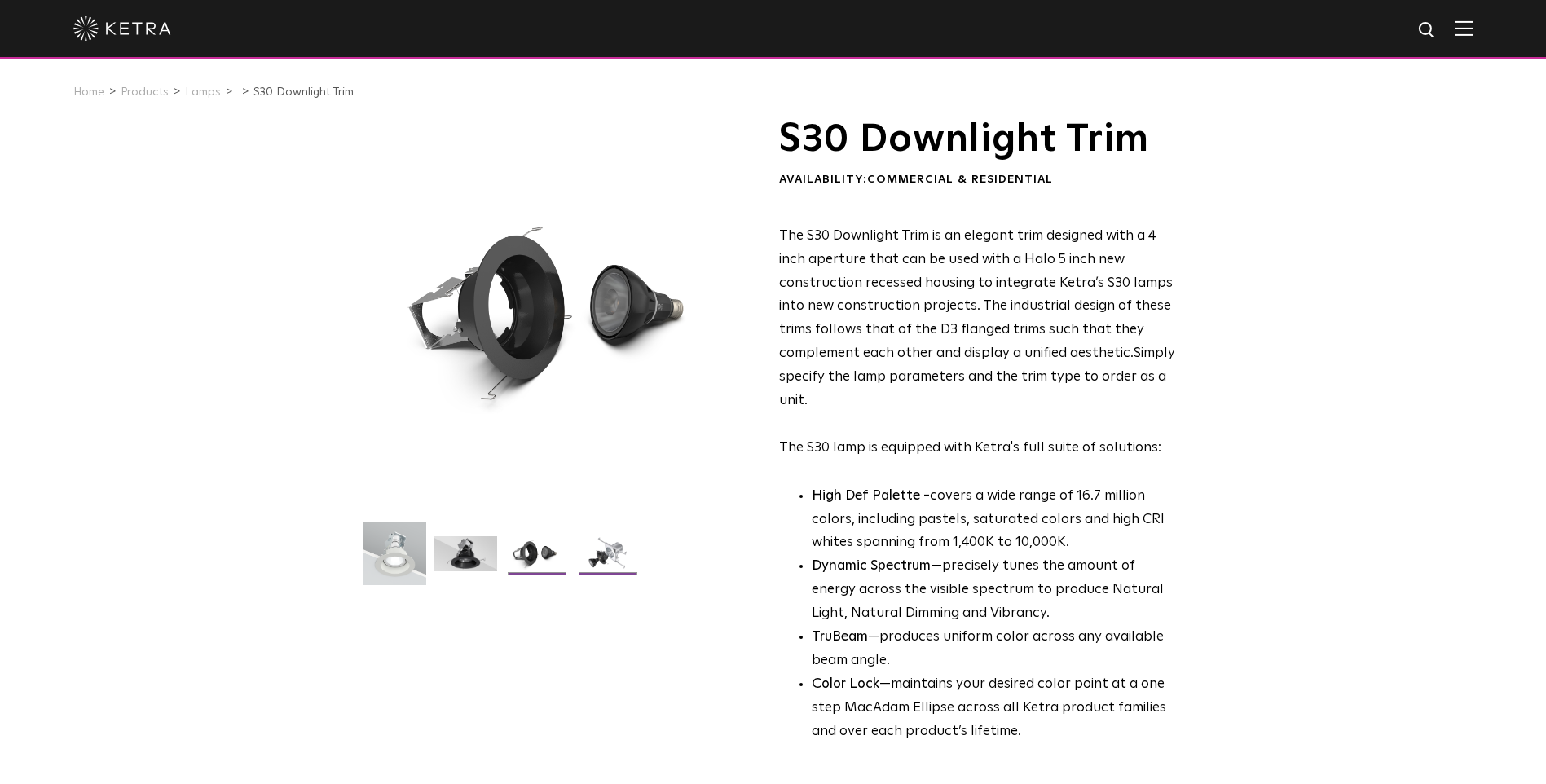
click at [590, 553] on img at bounding box center [607, 560] width 63 height 47
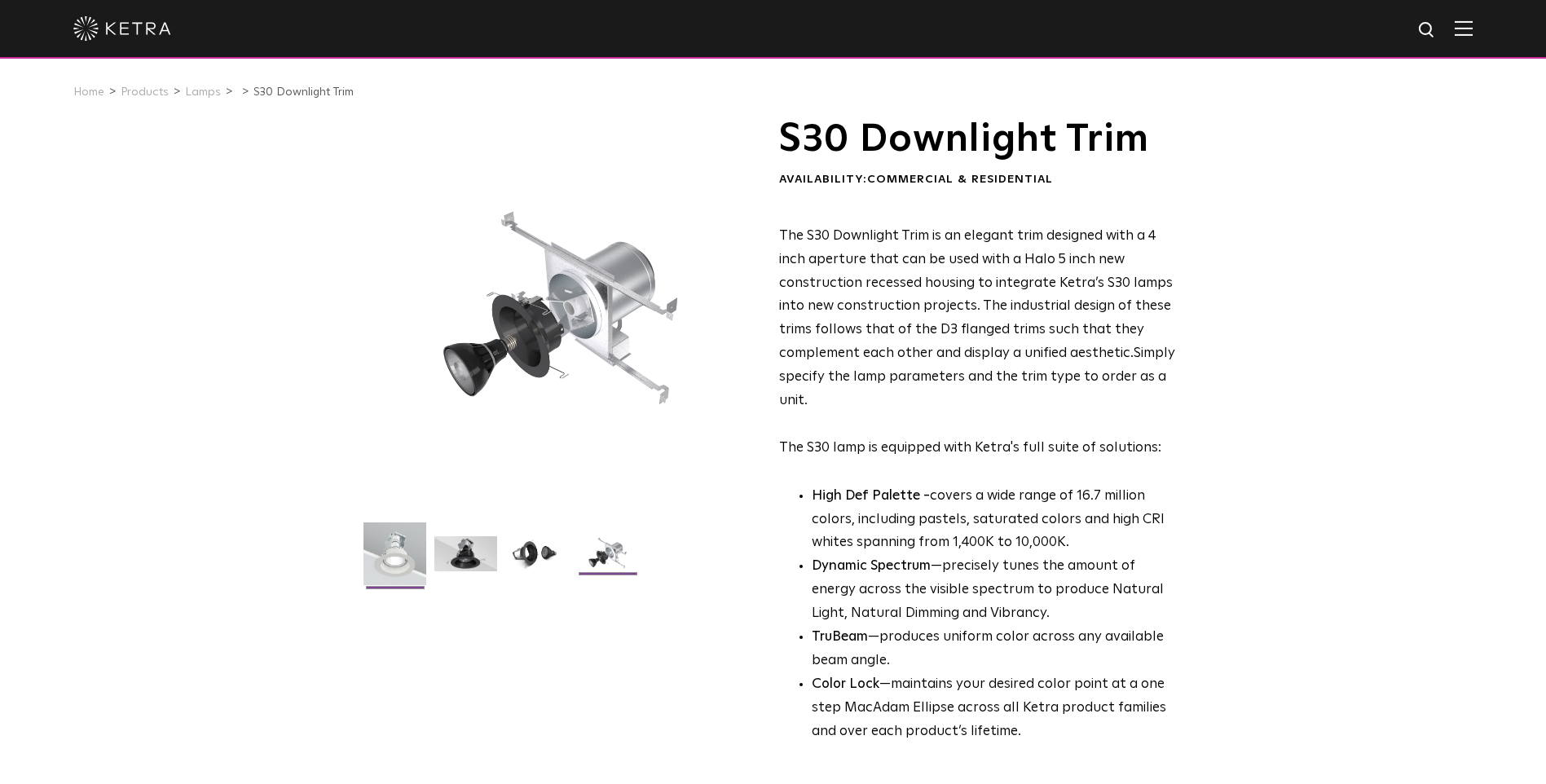
click at [390, 544] on img at bounding box center [395, 560] width 63 height 75
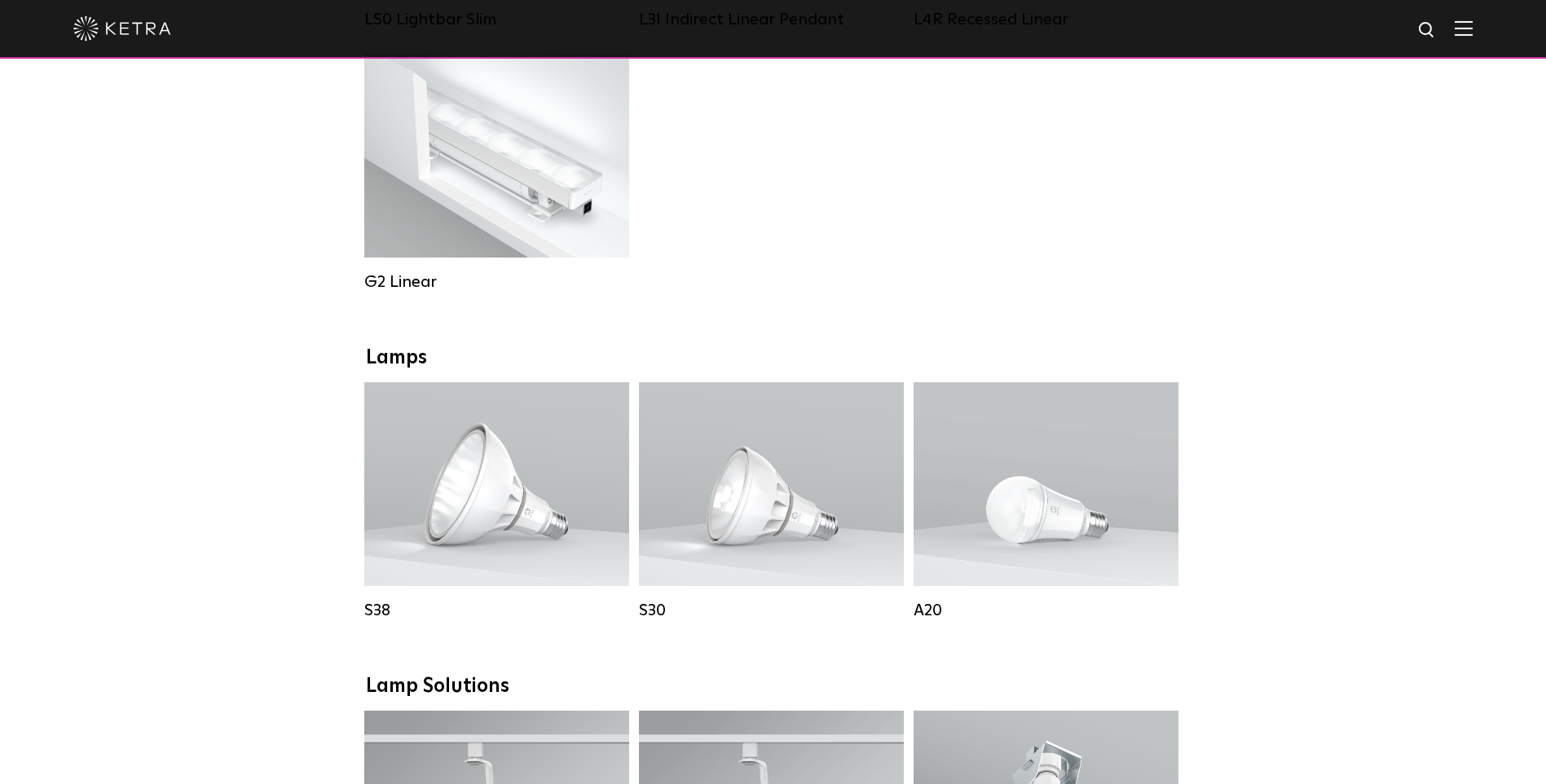
scroll to position [489, 0]
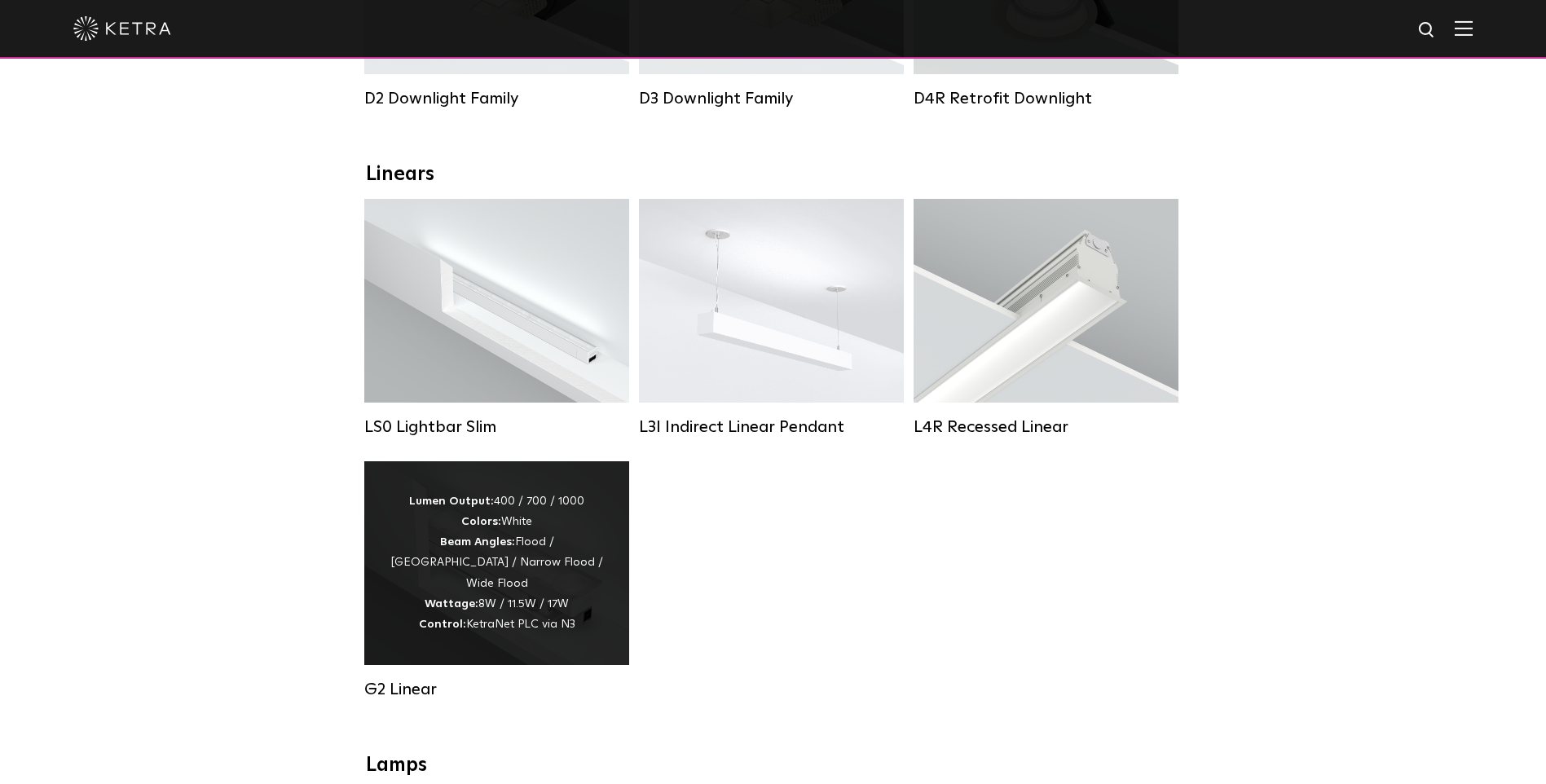
click at [516, 559] on div "Lumen Output: 400 / 700 / 1000 Colors: White Beam Angles: Flood / Graze / Narro…" at bounding box center [497, 562] width 216 height 143
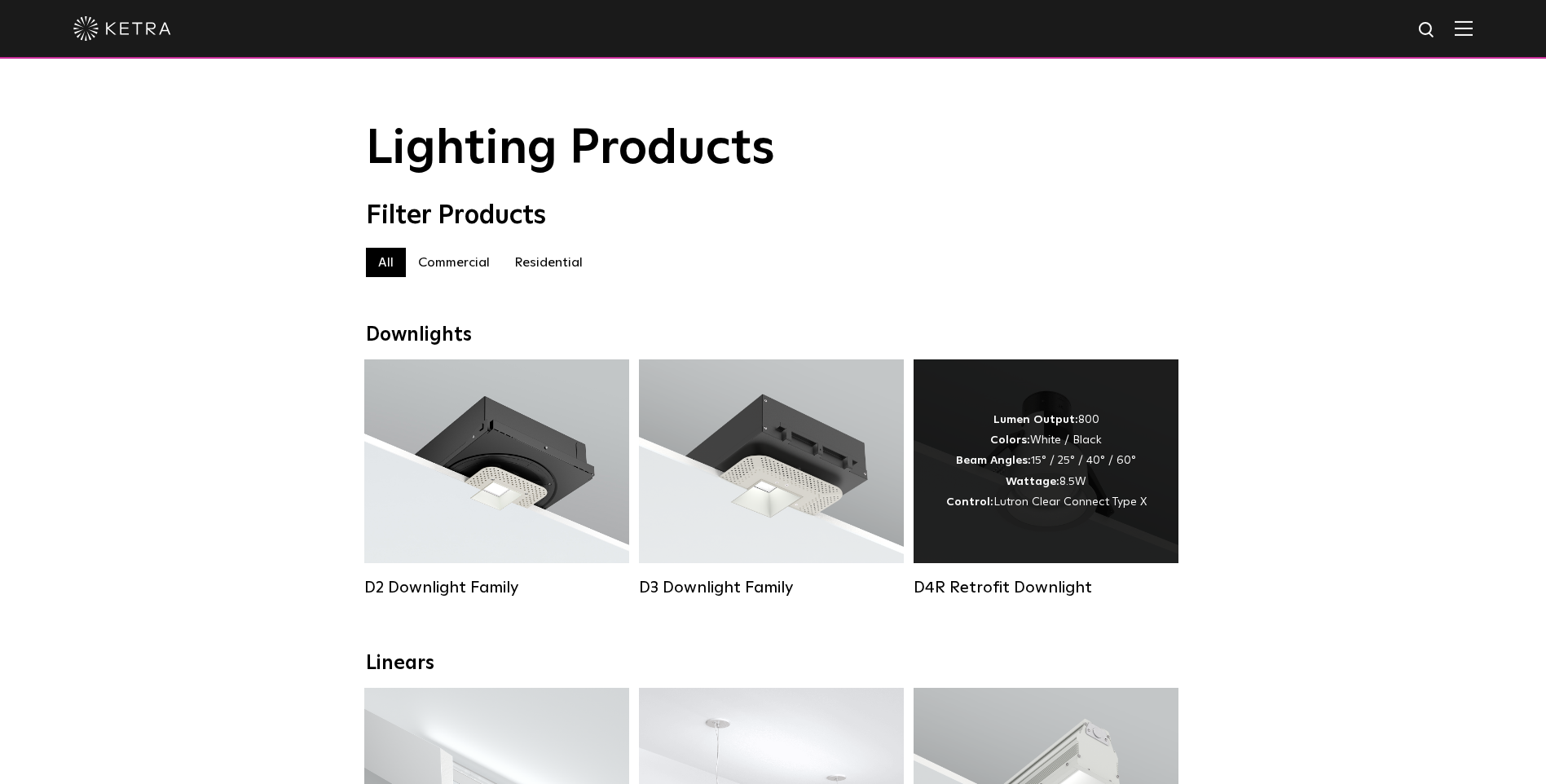
click at [1057, 508] on span "Lutron Clear Connect Type X" at bounding box center [1069, 502] width 153 height 11
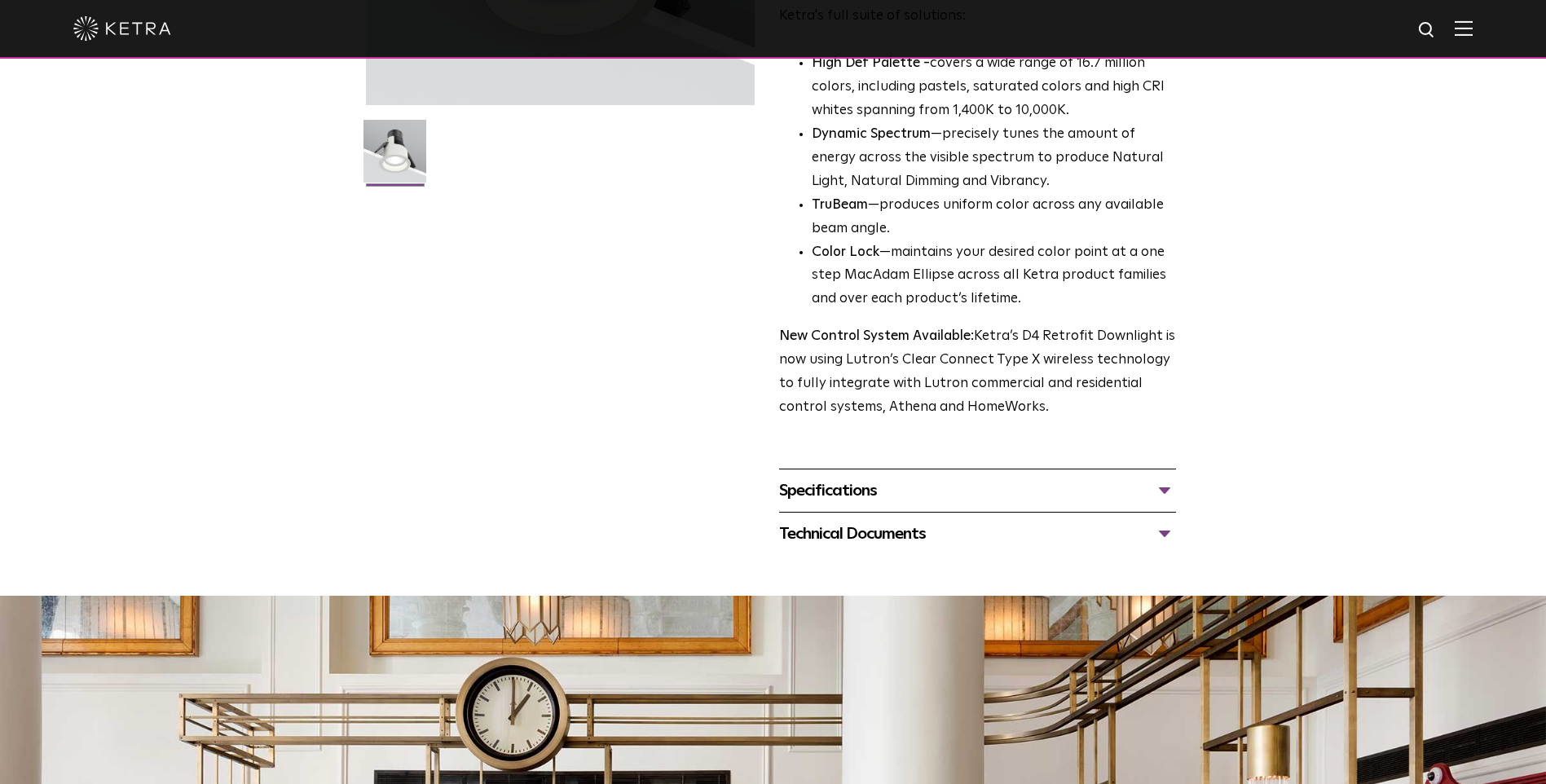
scroll to position [407, 0]
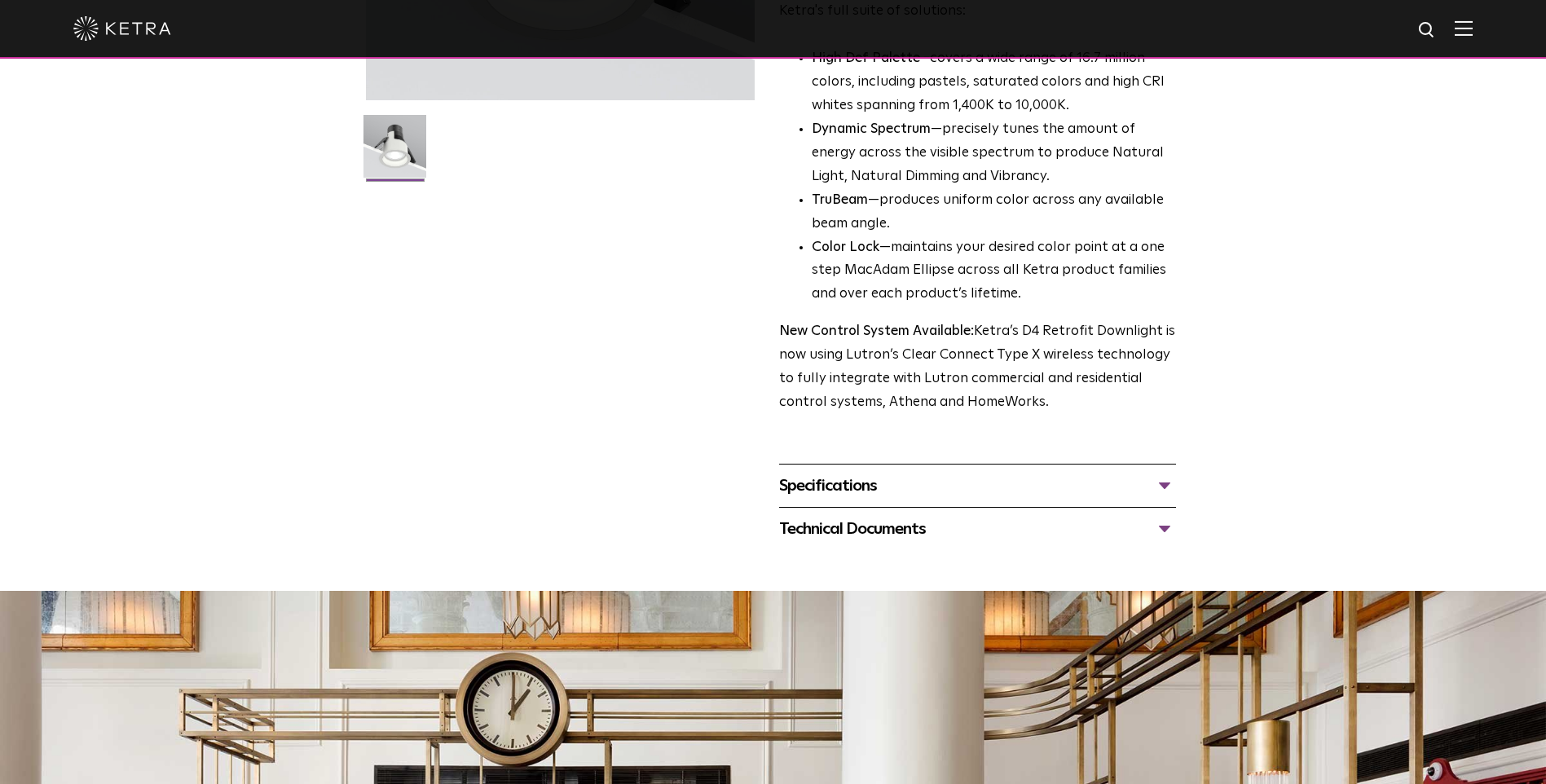
click at [825, 479] on div "Specifications" at bounding box center [977, 486] width 397 height 26
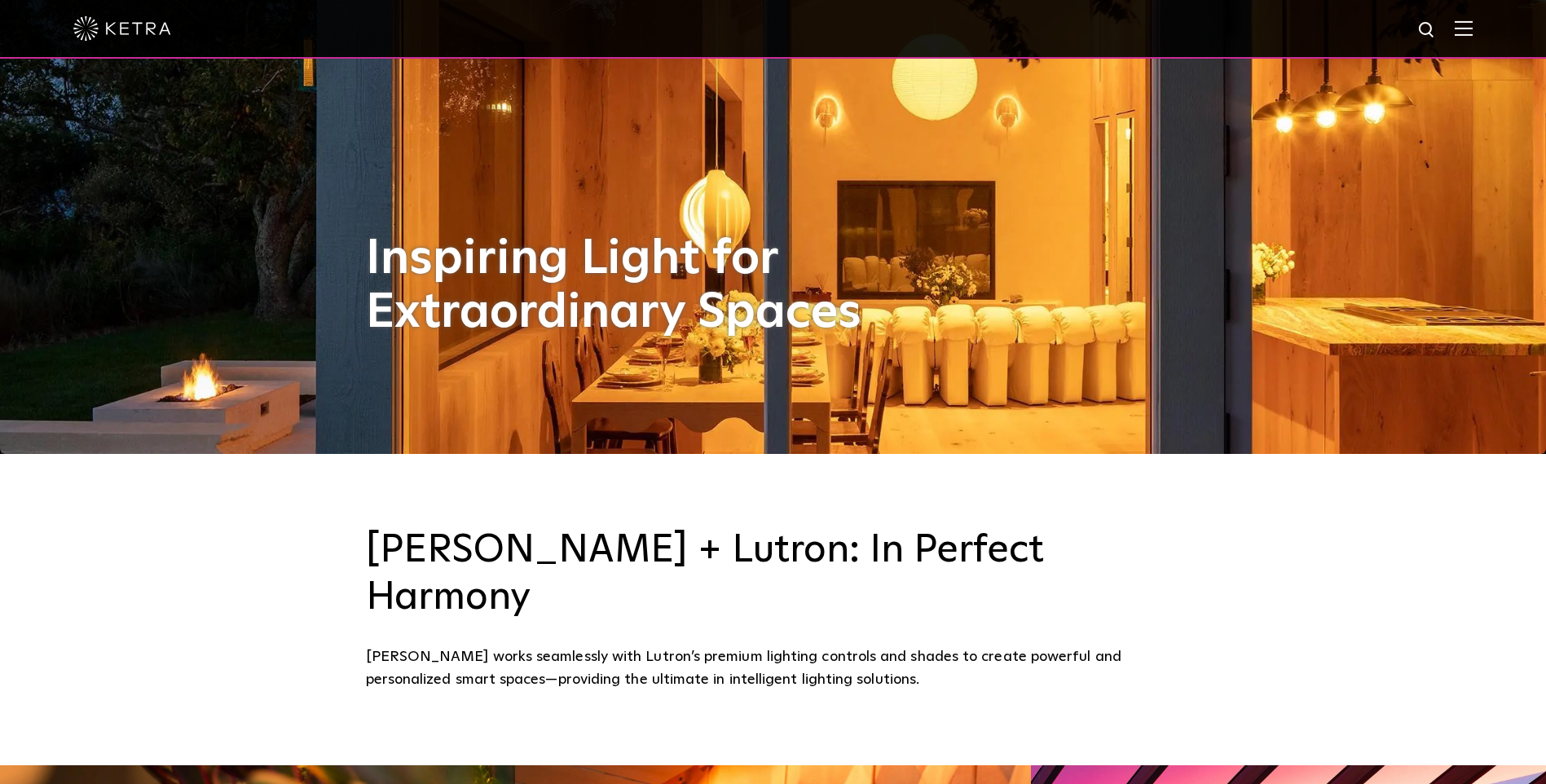
scroll to position [652, 0]
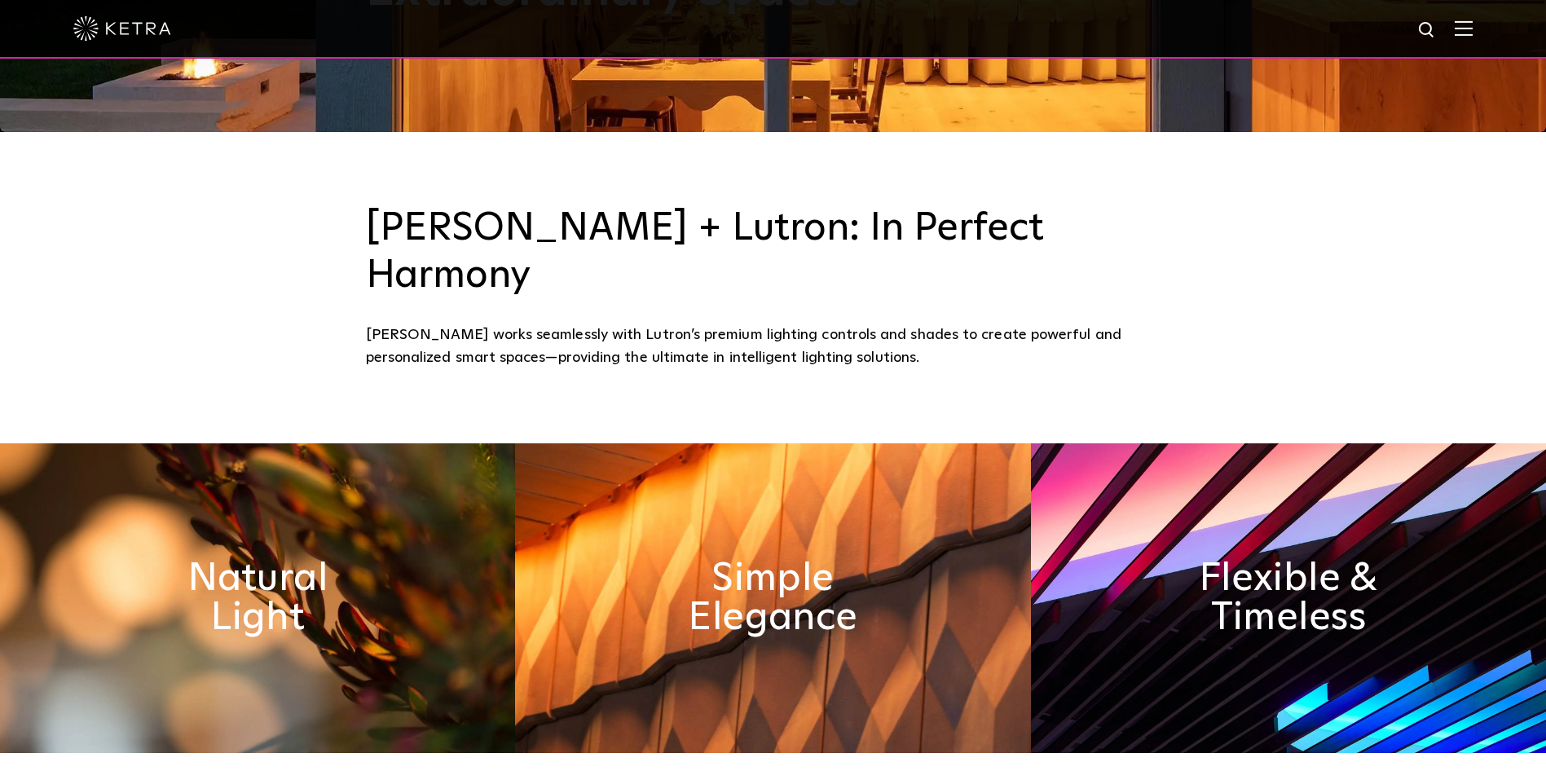
click at [908, 575] on img at bounding box center [773, 598] width 515 height 310
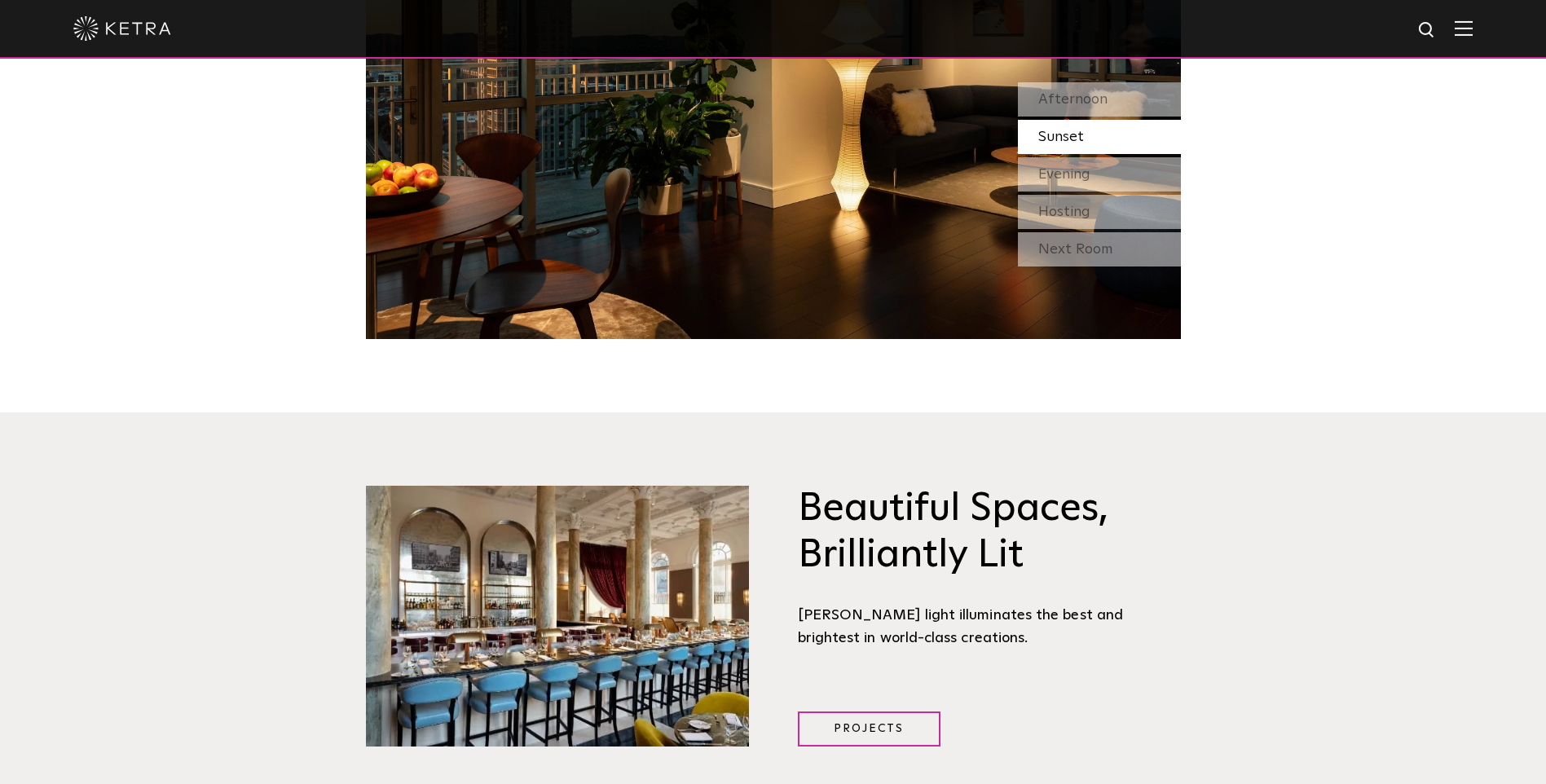
scroll to position [1630, 0]
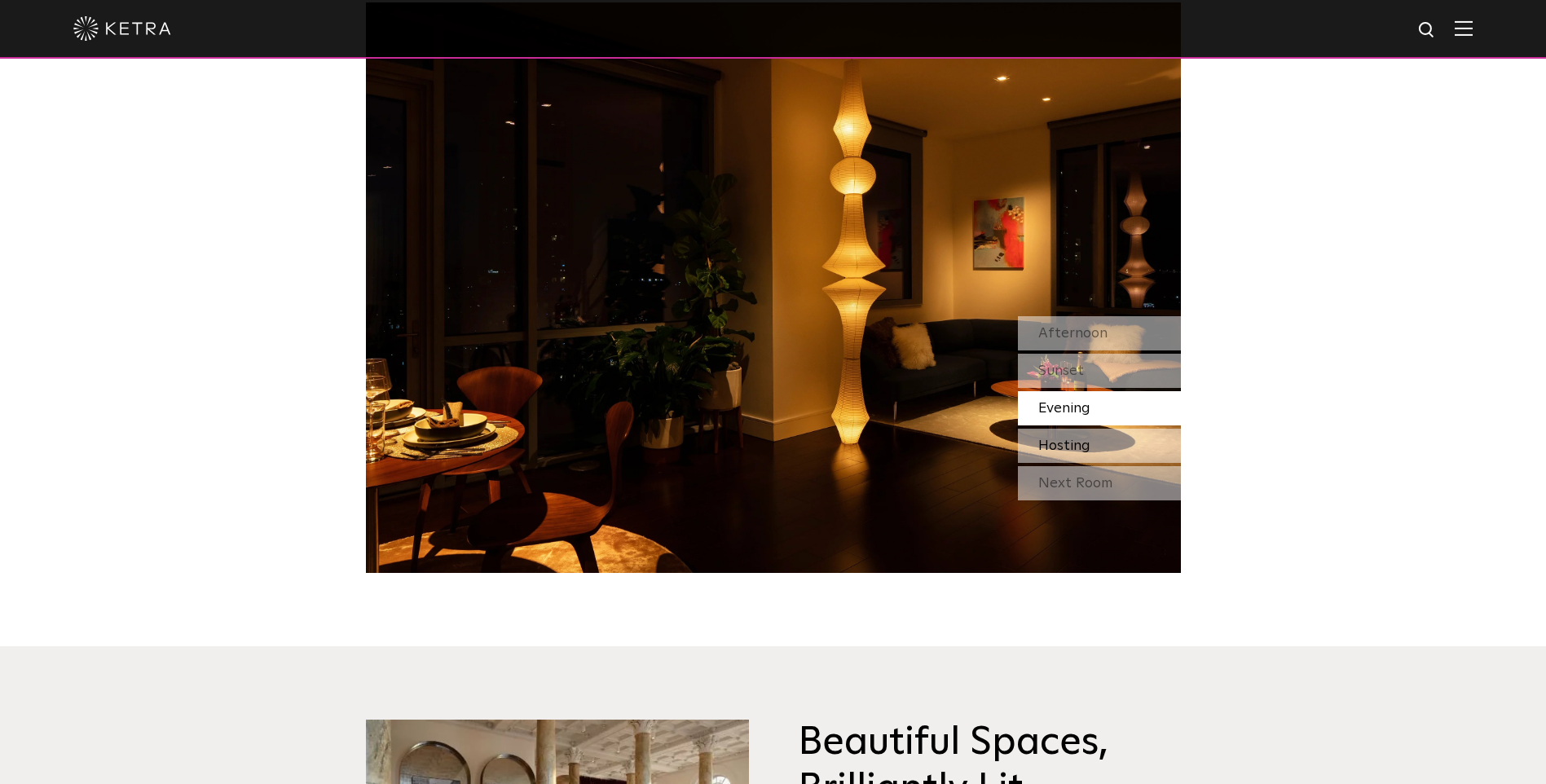
click at [1091, 428] on div "Hosting" at bounding box center [1099, 446] width 163 height 34
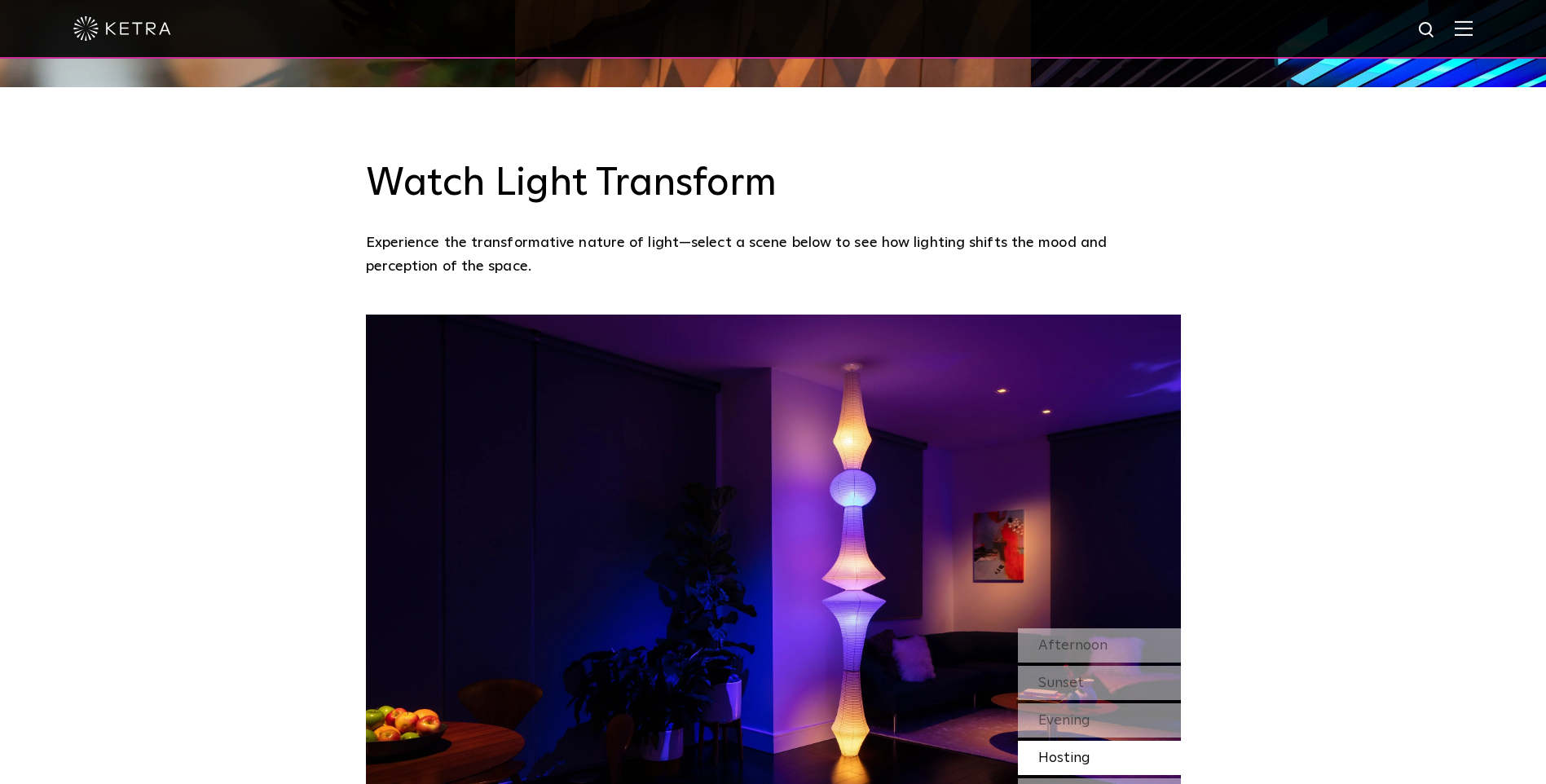
scroll to position [1467, 0]
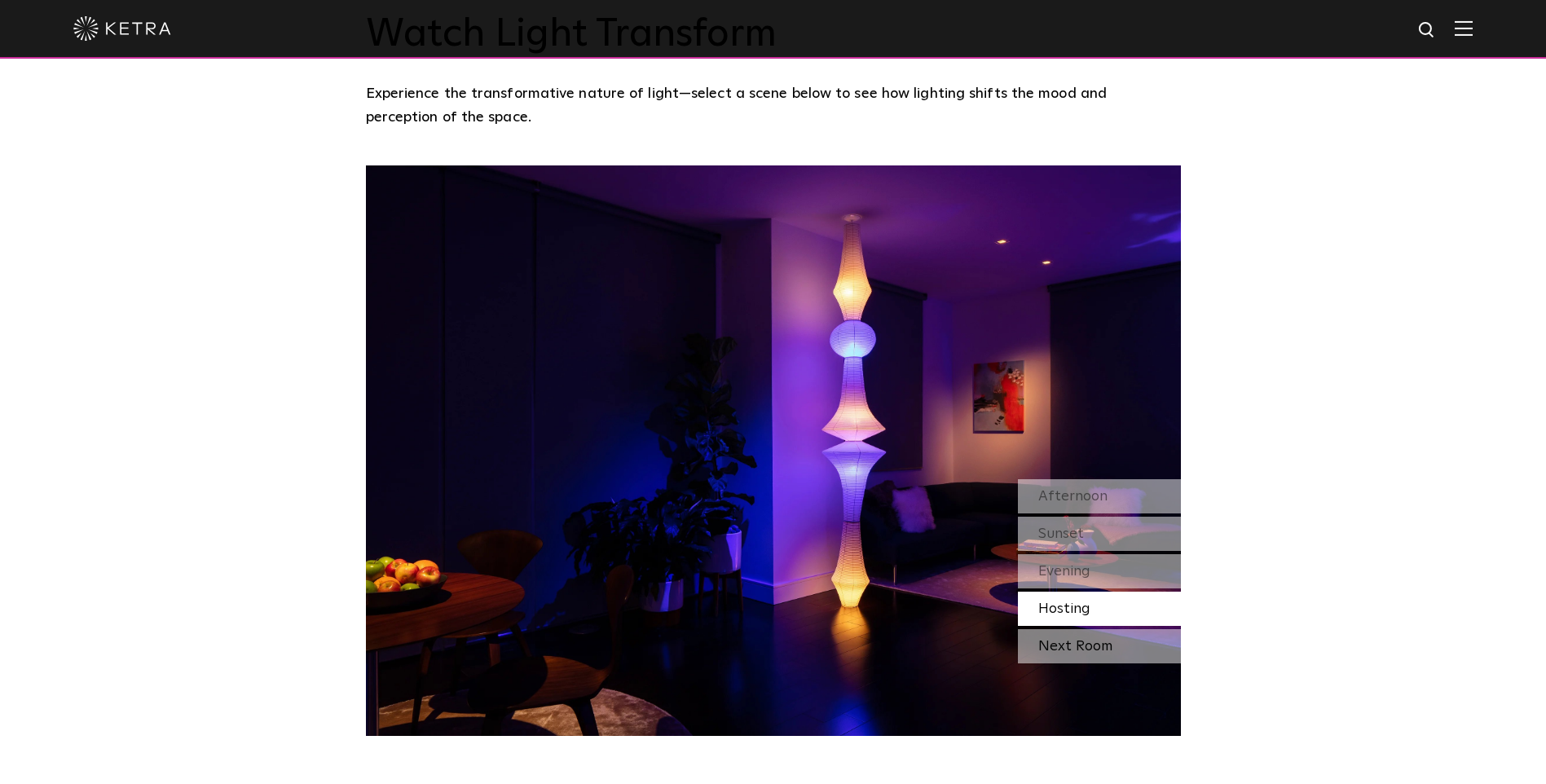
click at [1069, 629] on div "Next Room" at bounding box center [1099, 647] width 163 height 34
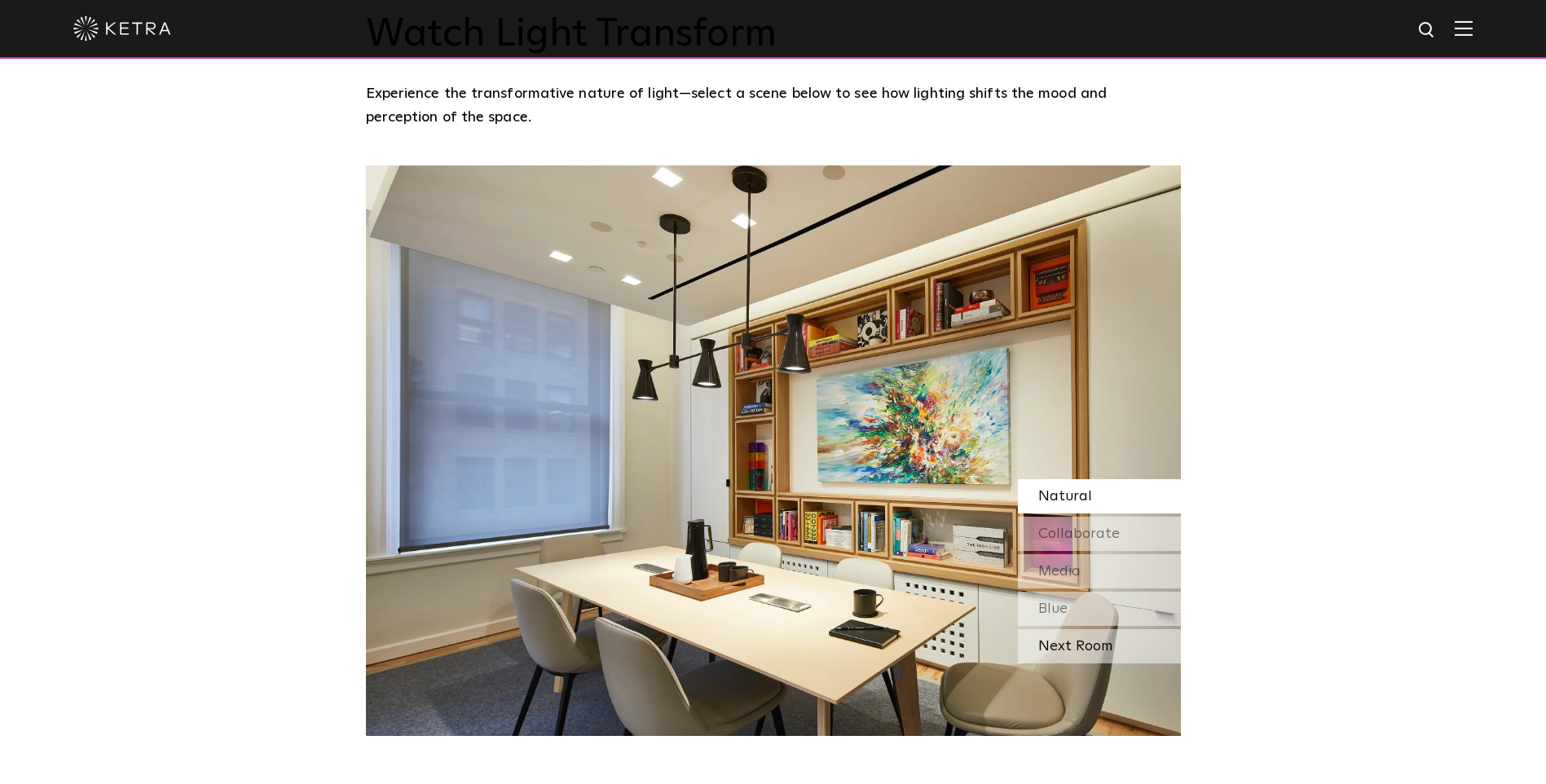
click at [1101, 629] on div "Next Room" at bounding box center [1099, 647] width 163 height 34
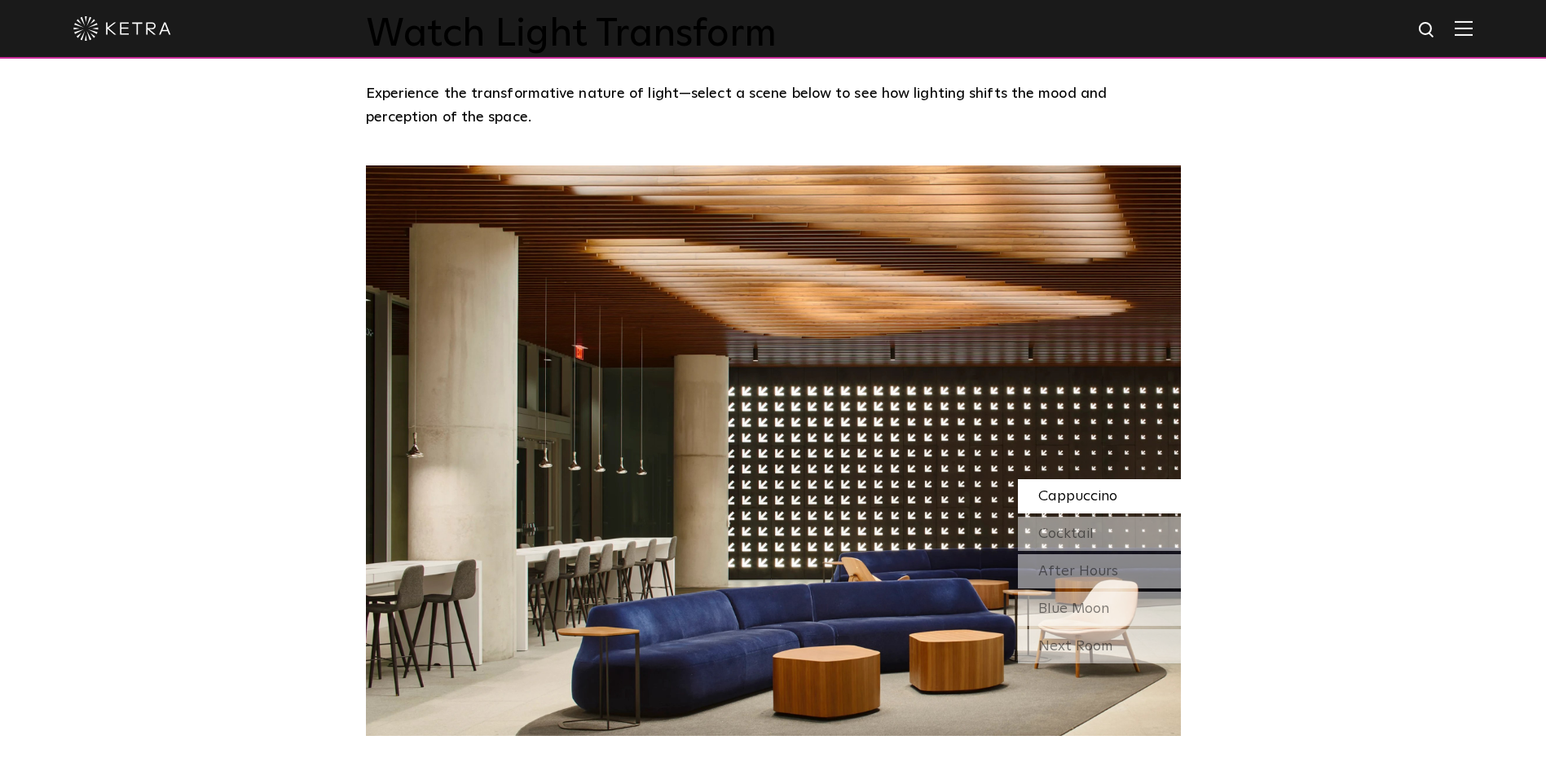
click at [1101, 629] on div "Next Room" at bounding box center [1099, 647] width 163 height 34
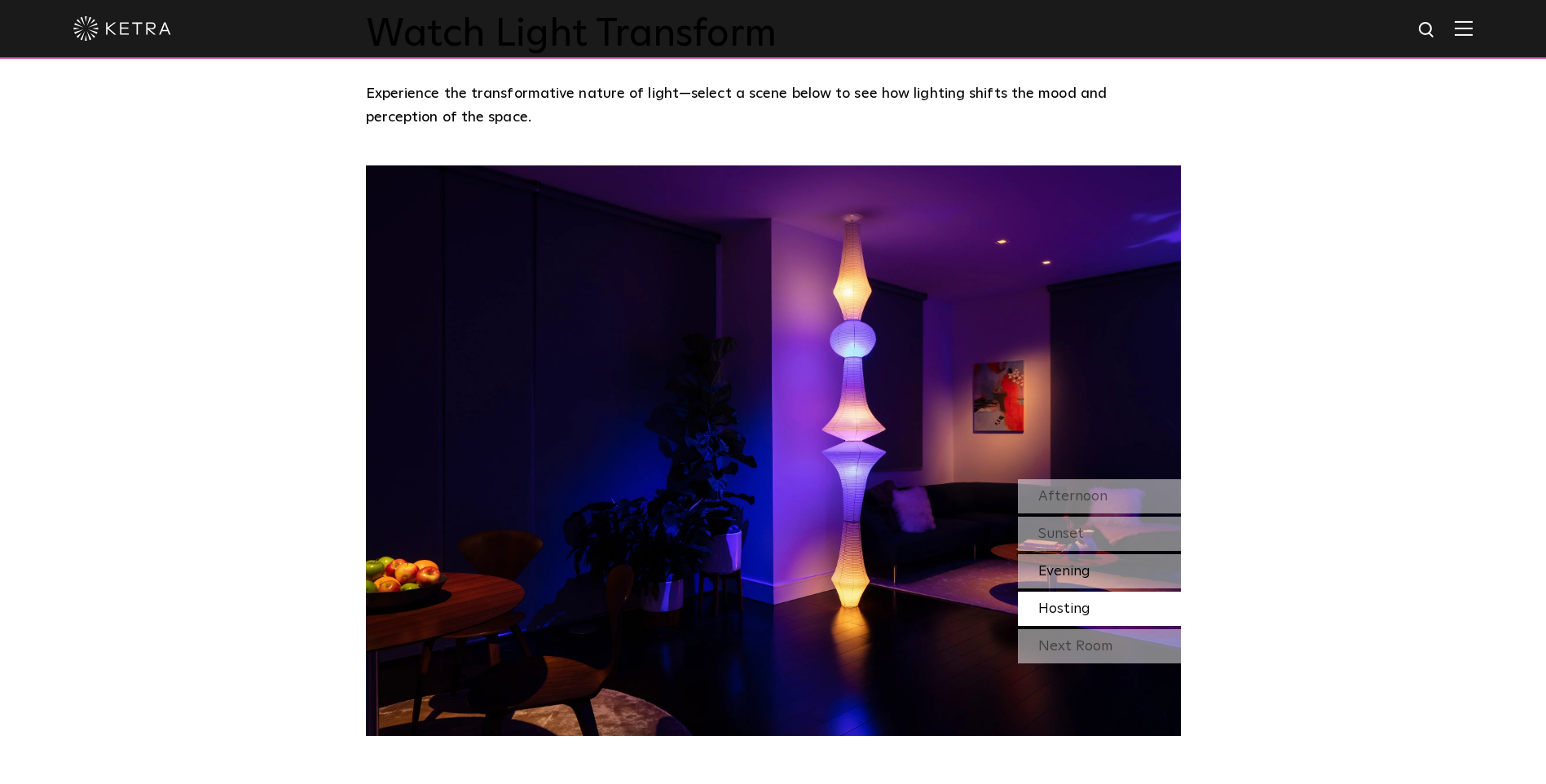
click at [1081, 564] on span "Evening" at bounding box center [1064, 571] width 52 height 15
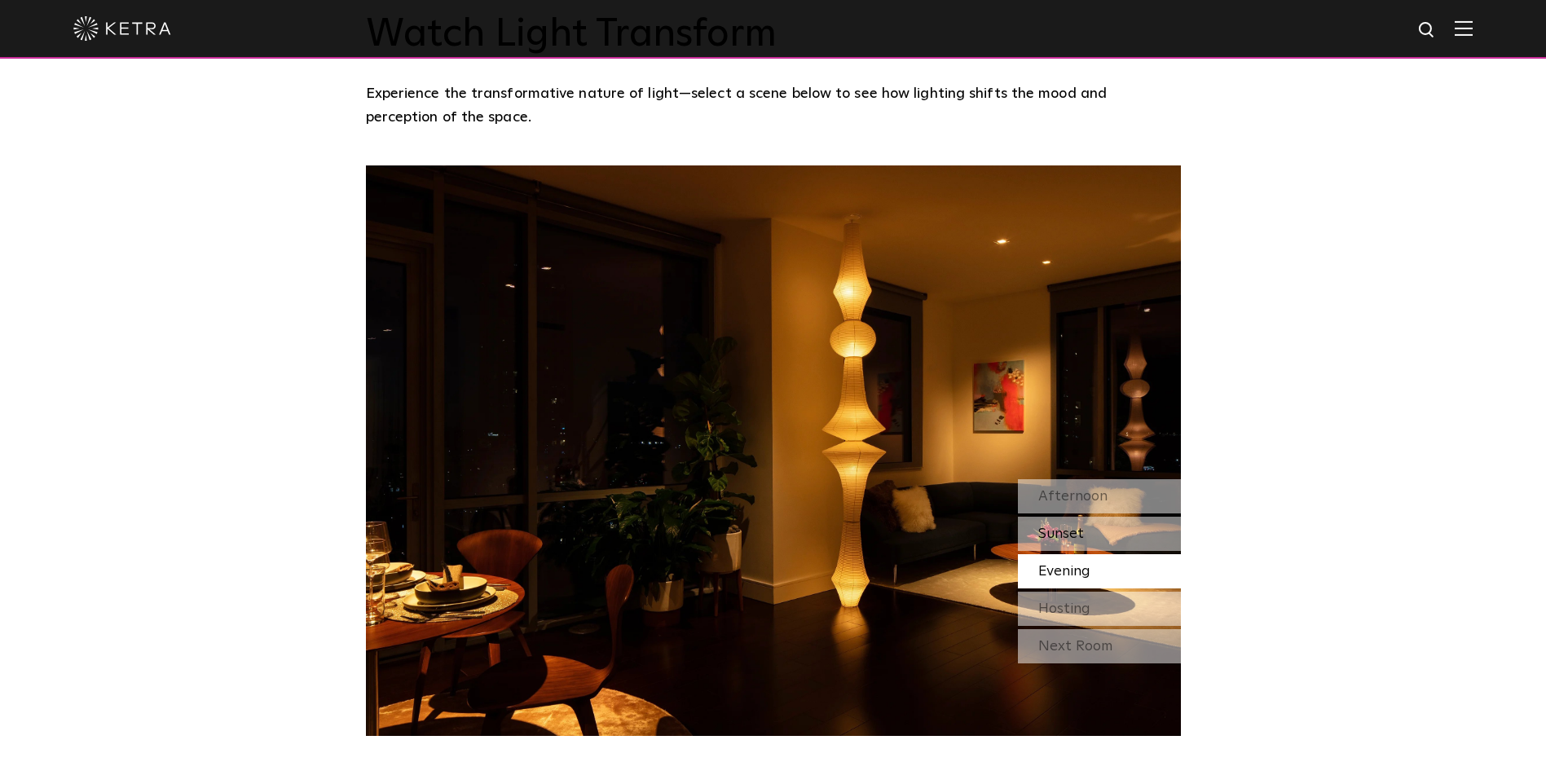
click at [1069, 526] on span "Sunset" at bounding box center [1061, 534] width 46 height 15
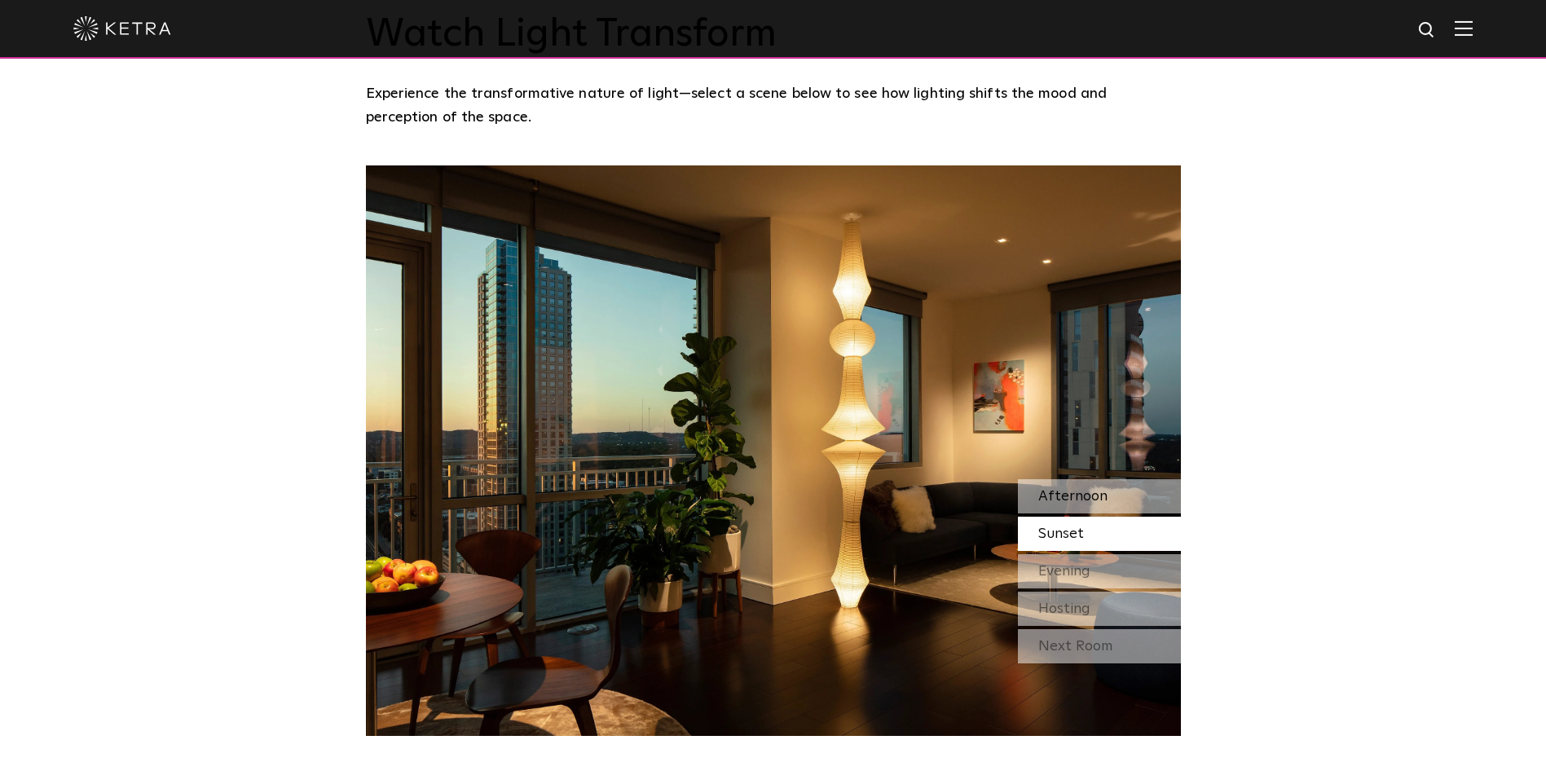
click at [1058, 489] on span "Afternoon" at bounding box center [1073, 496] width 69 height 15
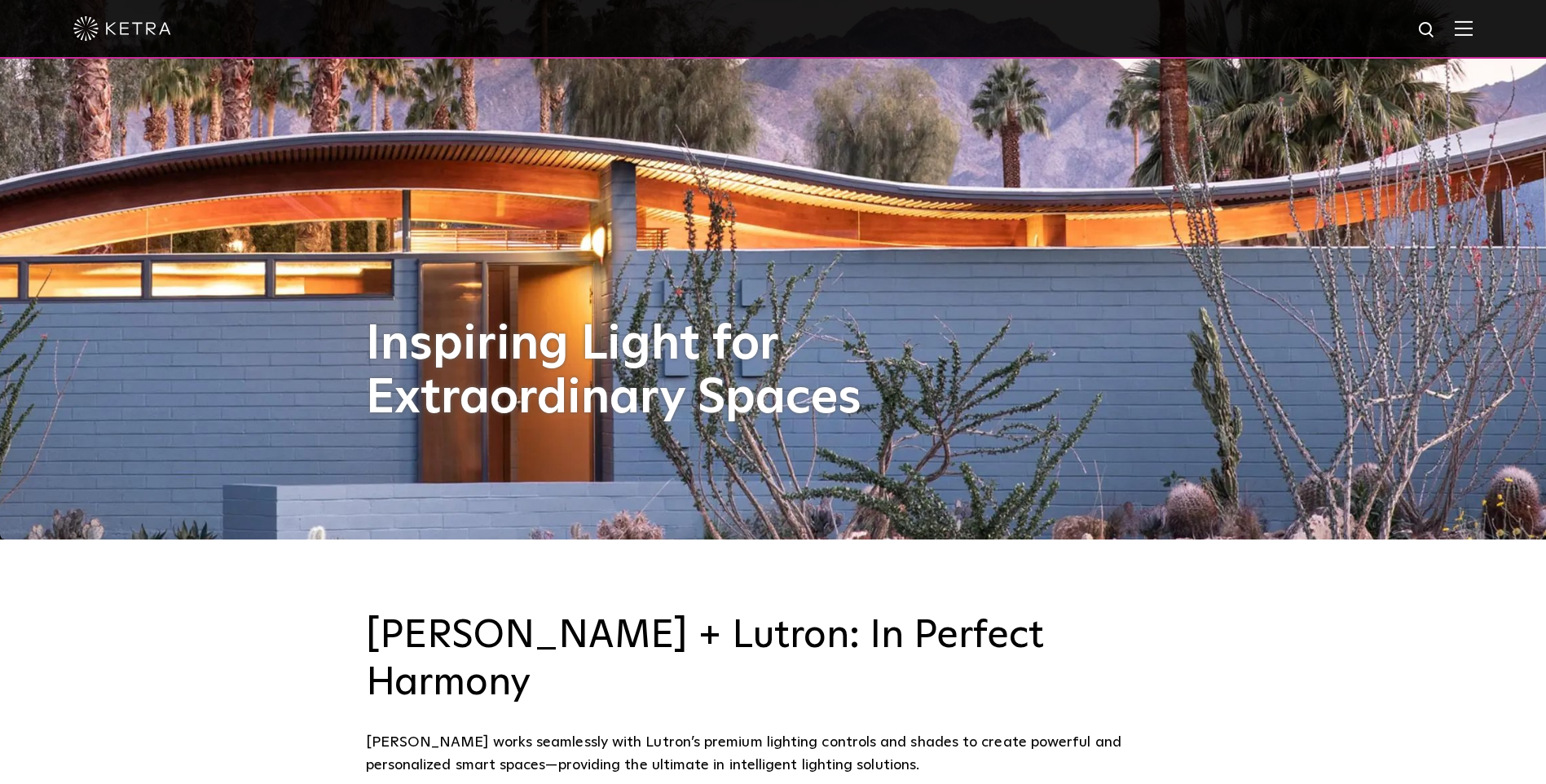
scroll to position [0, 0]
